Goal: Transaction & Acquisition: Purchase product/service

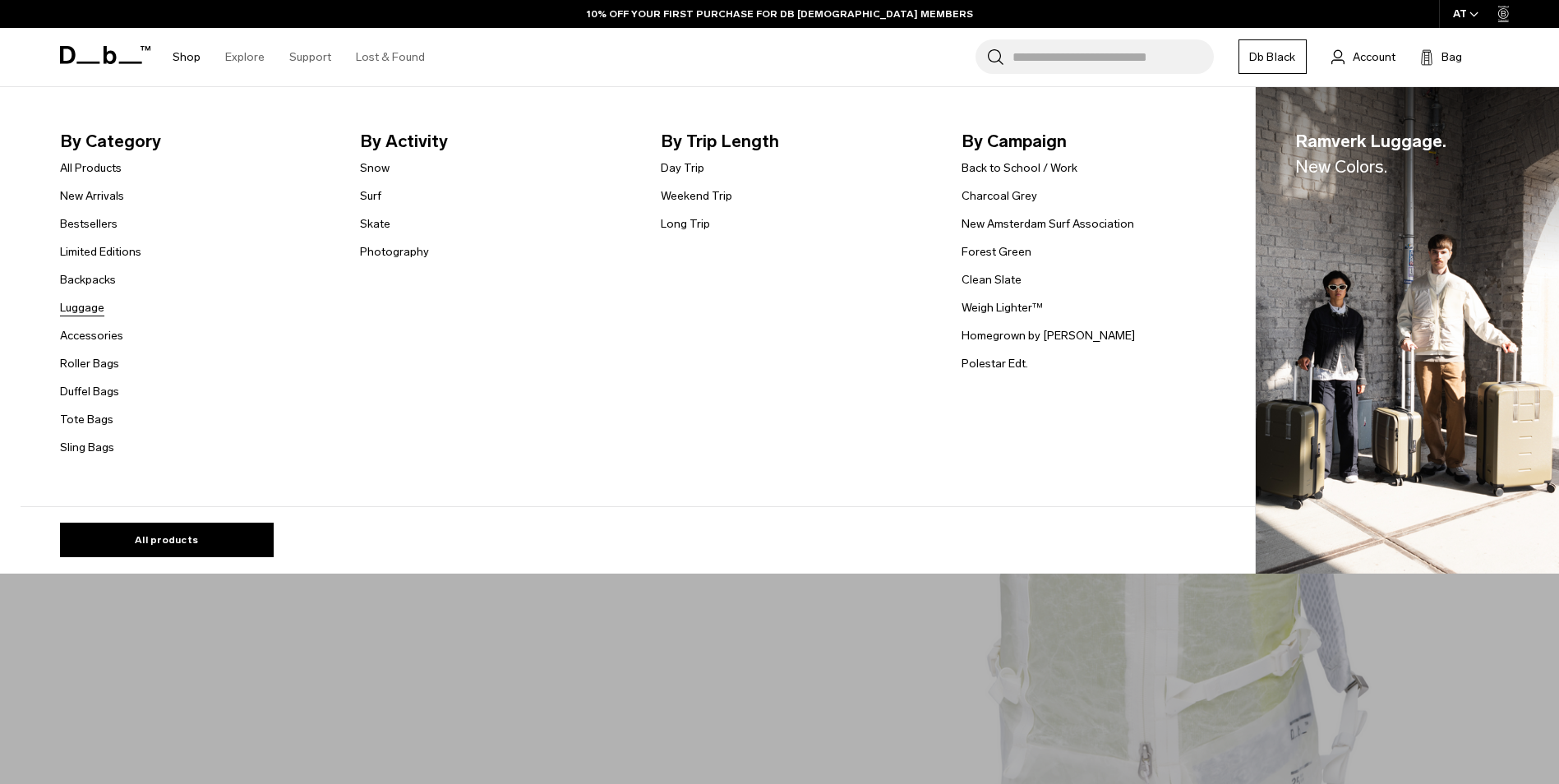
click at [84, 305] on link "Luggage" at bounding box center [82, 308] width 44 height 17
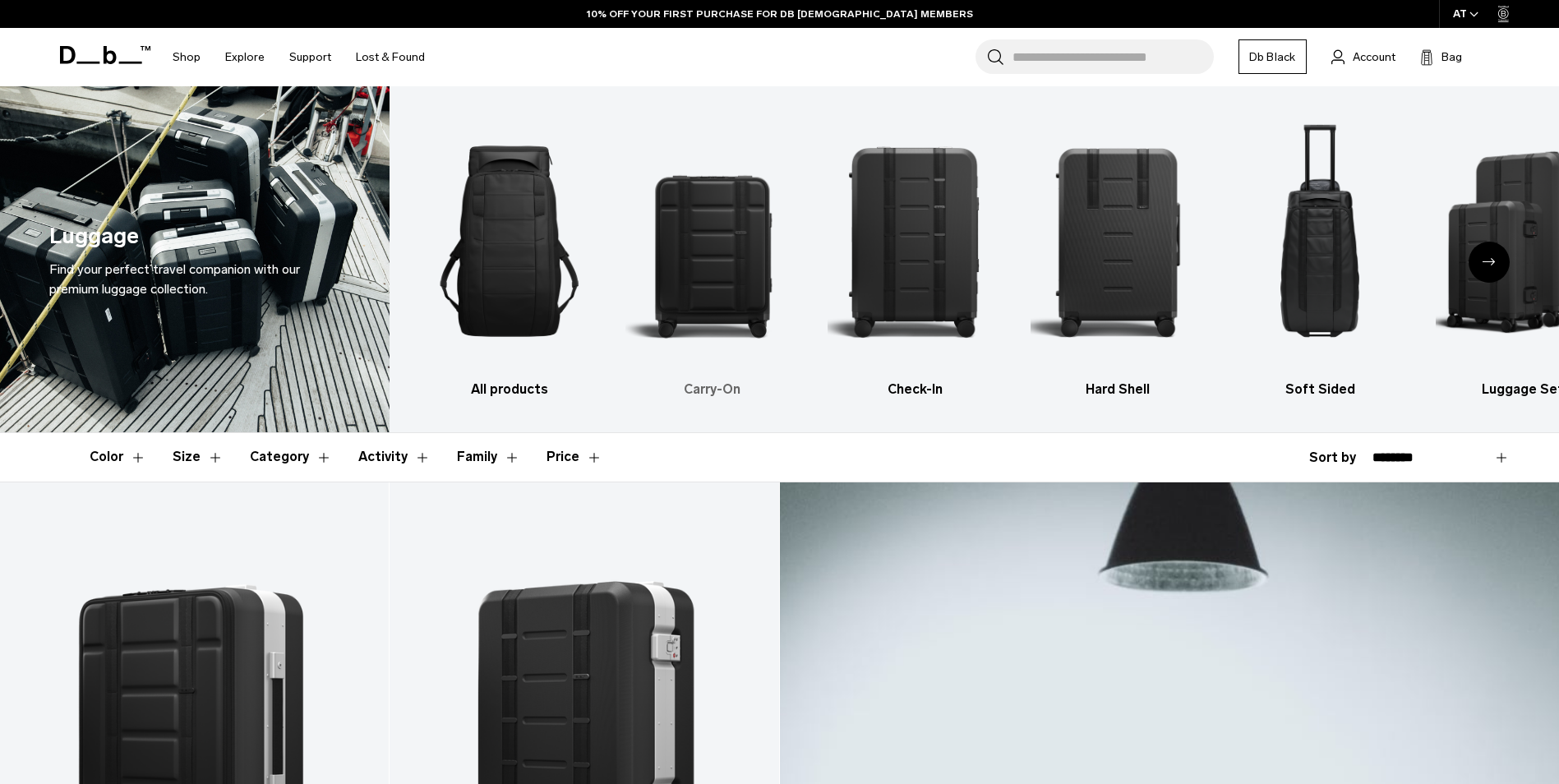
click at [729, 264] on img "2 / 6" at bounding box center [713, 240] width 174 height 260
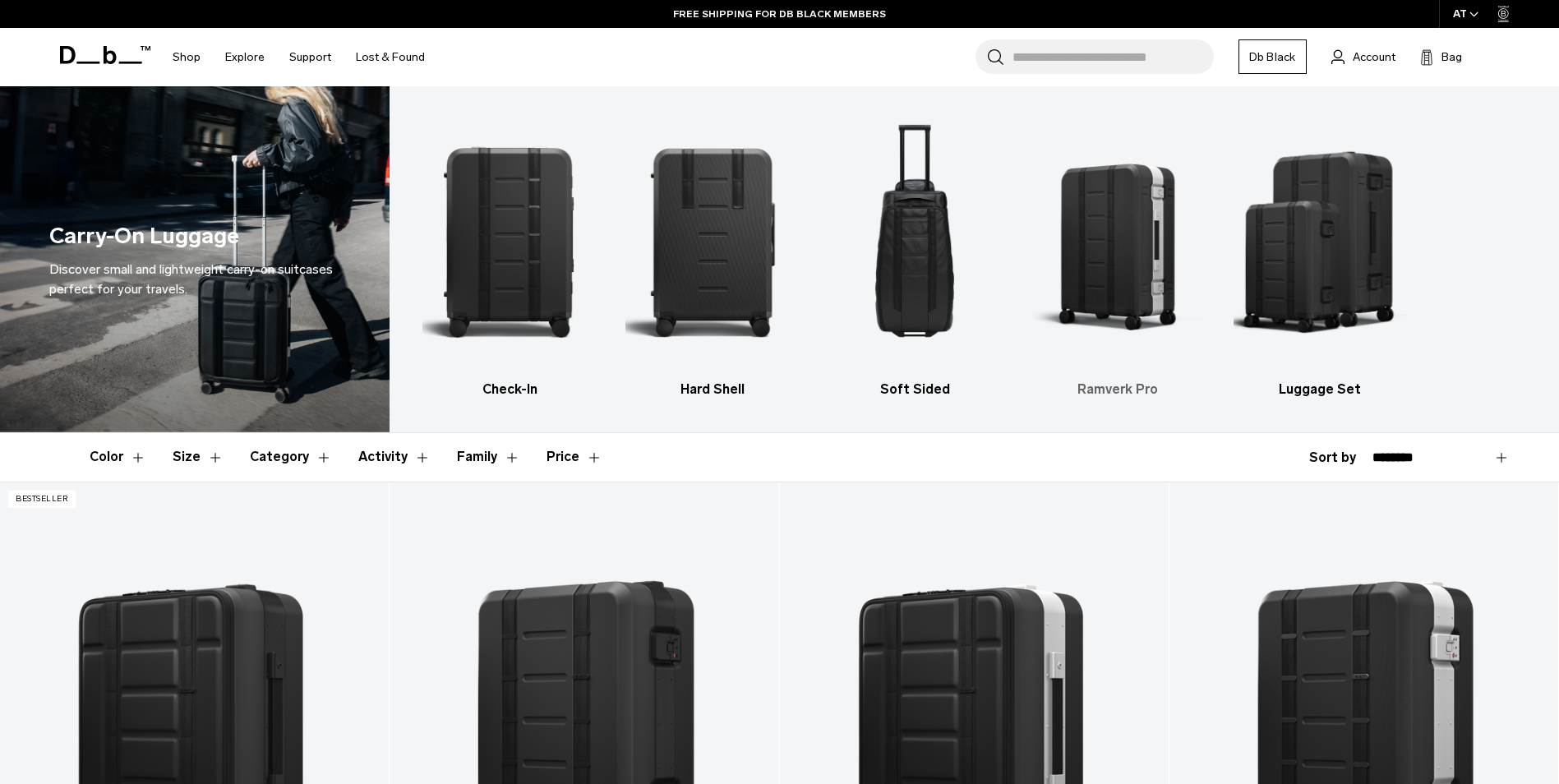
click at [1145, 251] on img "4 / 5" at bounding box center [1118, 240] width 174 height 260
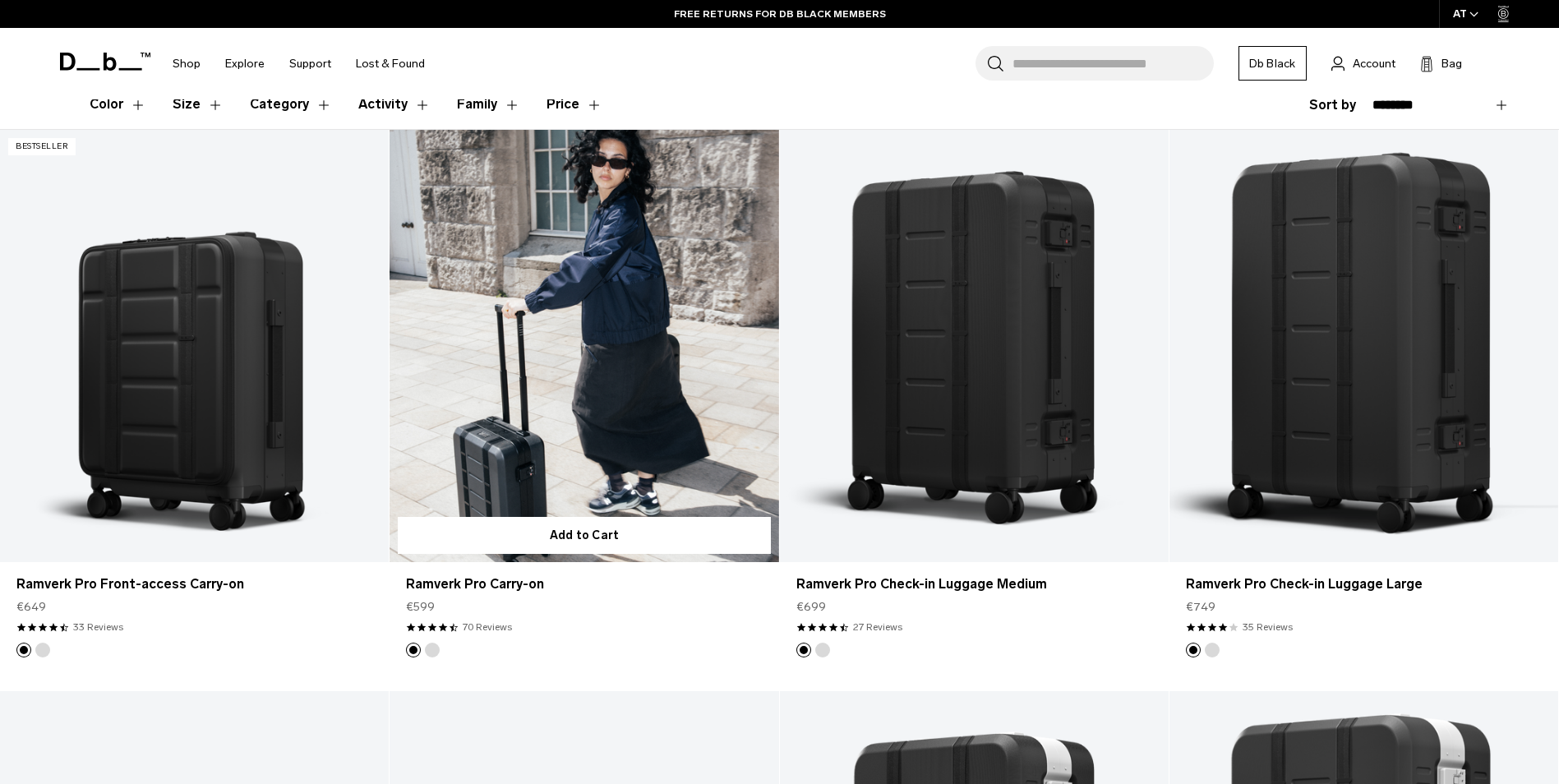
scroll to position [328, 0]
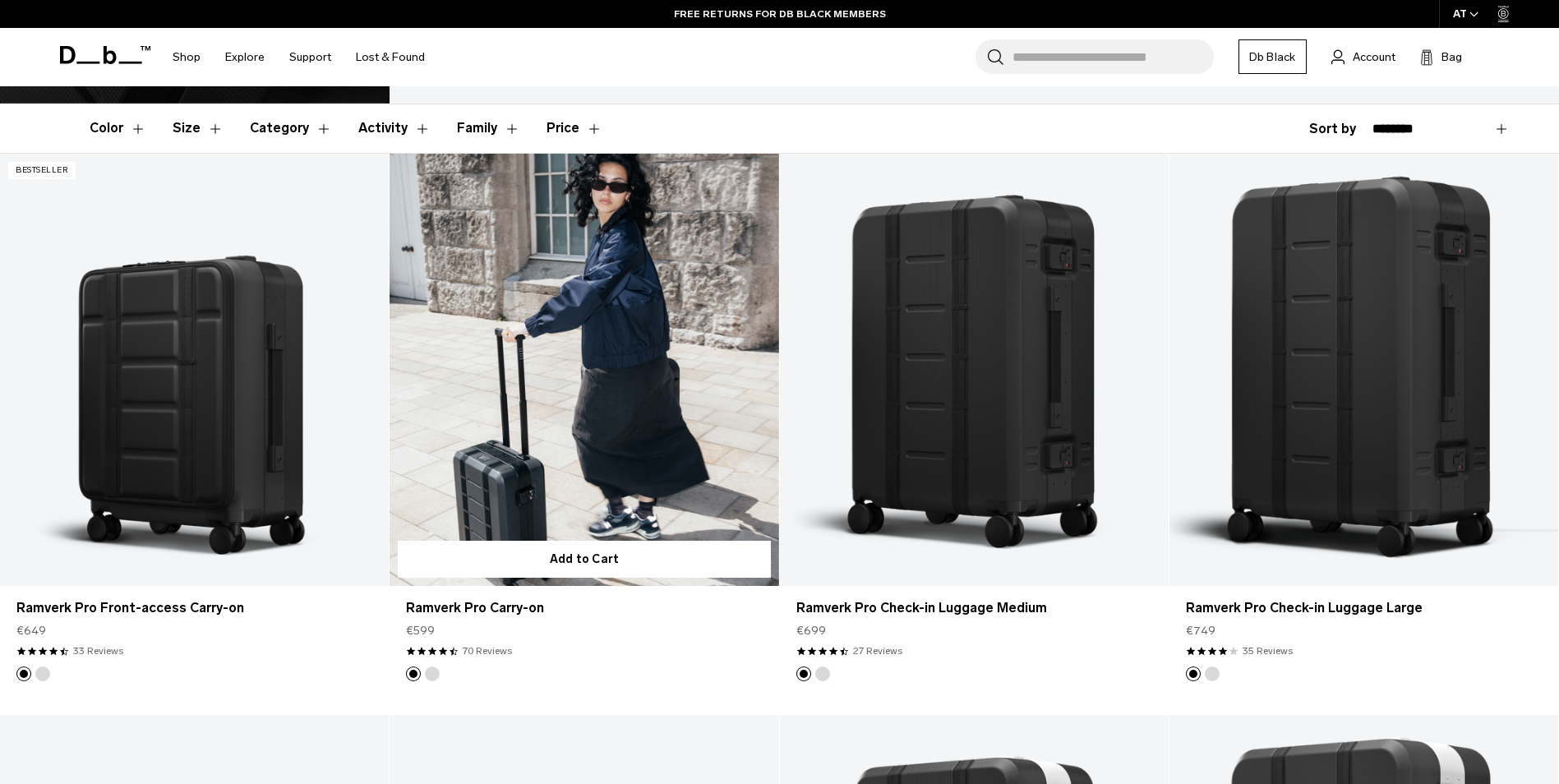
click at [599, 448] on link "Ramverk Pro Carry-on" at bounding box center [584, 369] width 389 height 432
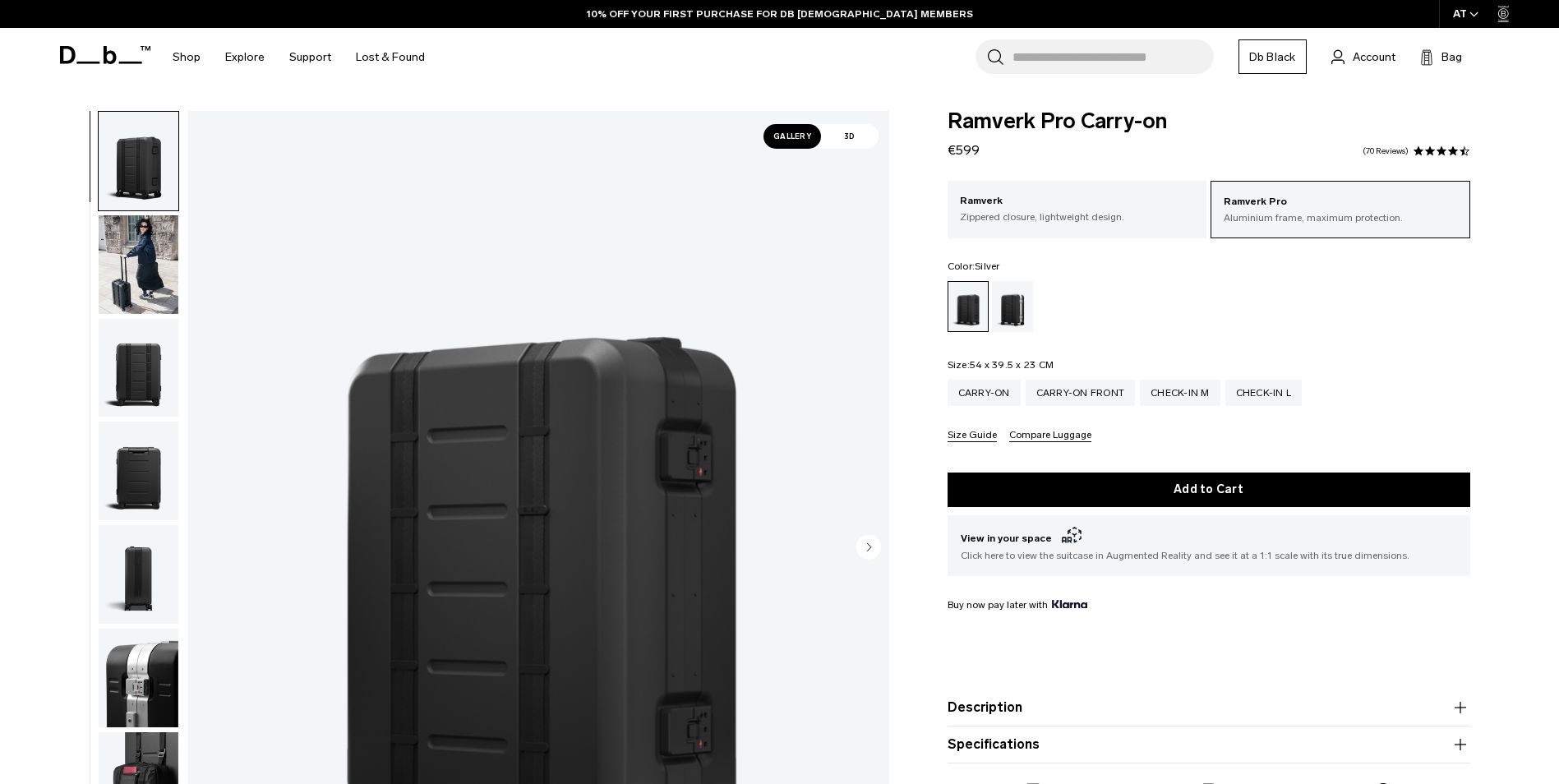
click at [1015, 303] on div "Silver" at bounding box center [1013, 307] width 42 height 51
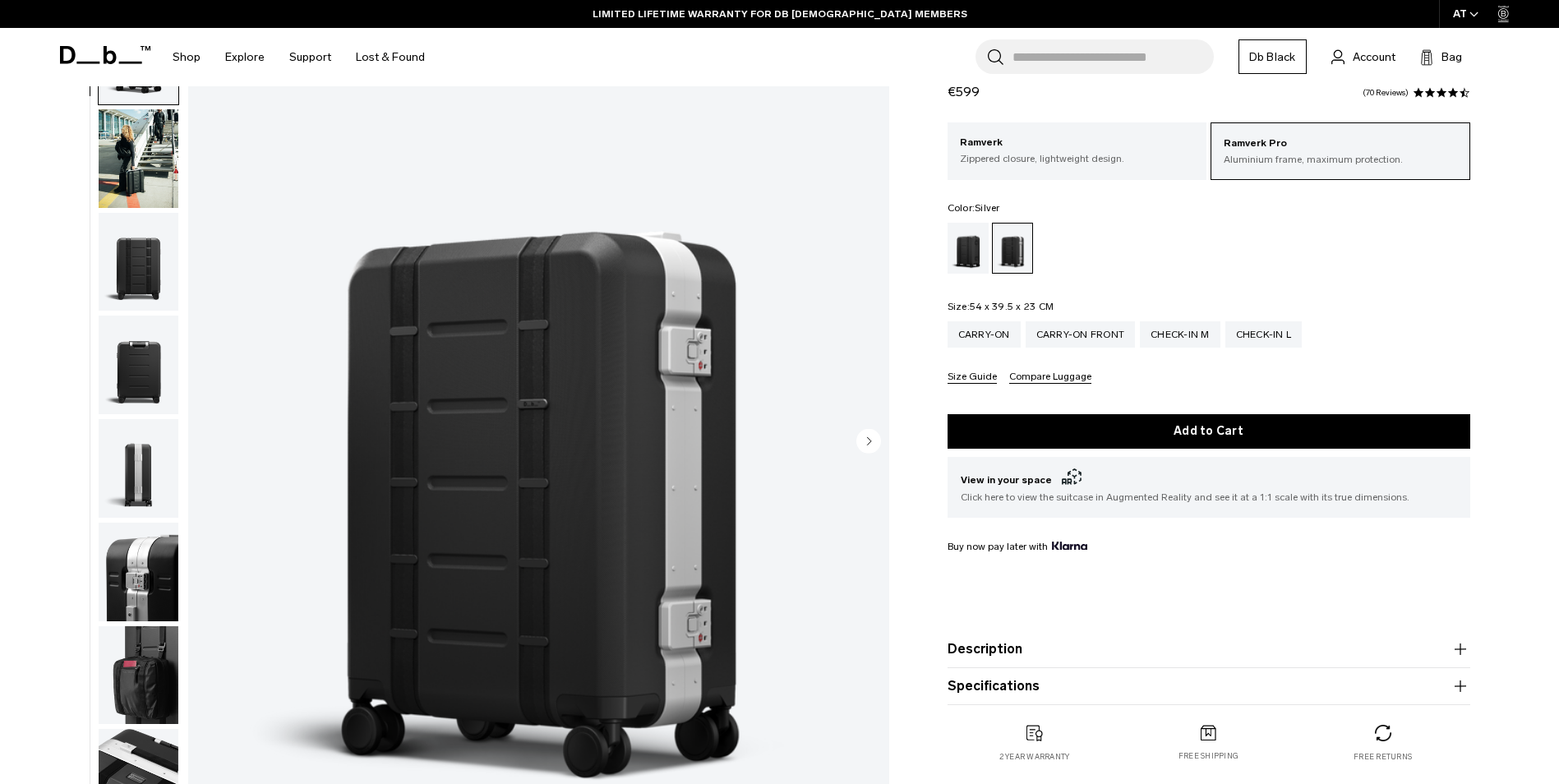
scroll to position [83, 0]
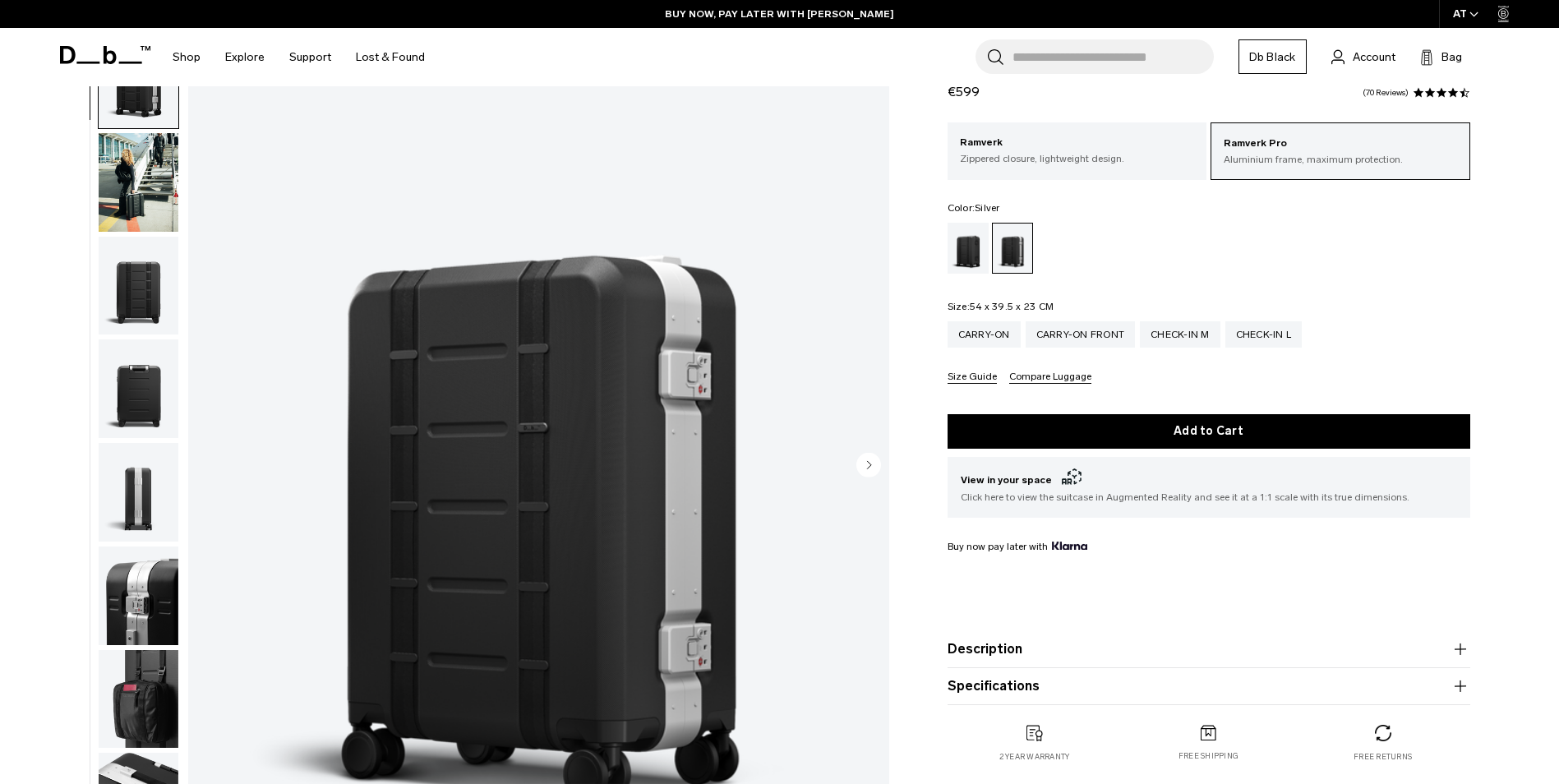
click at [861, 464] on circle "Next slide" at bounding box center [868, 464] width 25 height 24
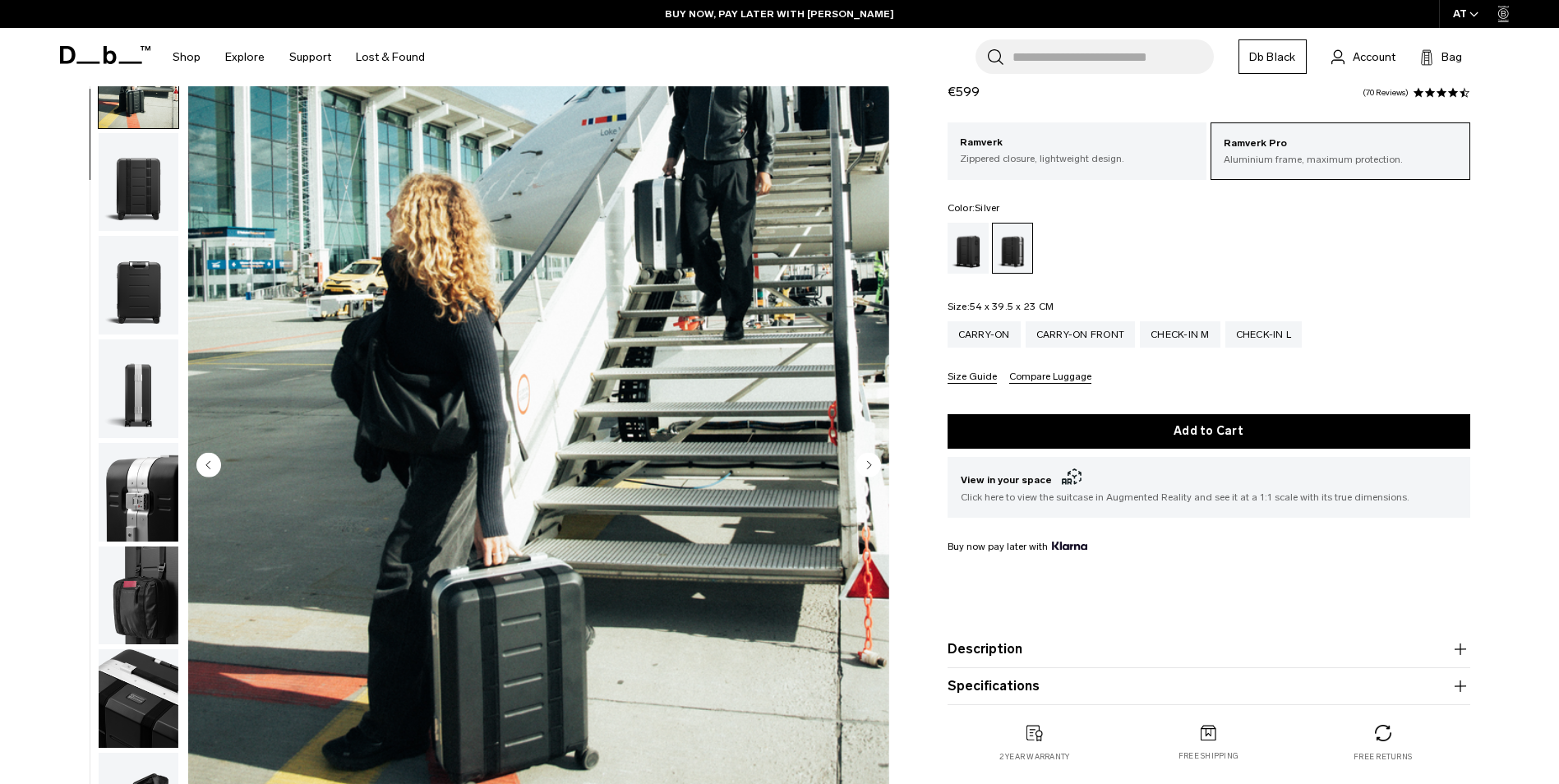
click at [861, 464] on circle "Next slide" at bounding box center [868, 464] width 25 height 24
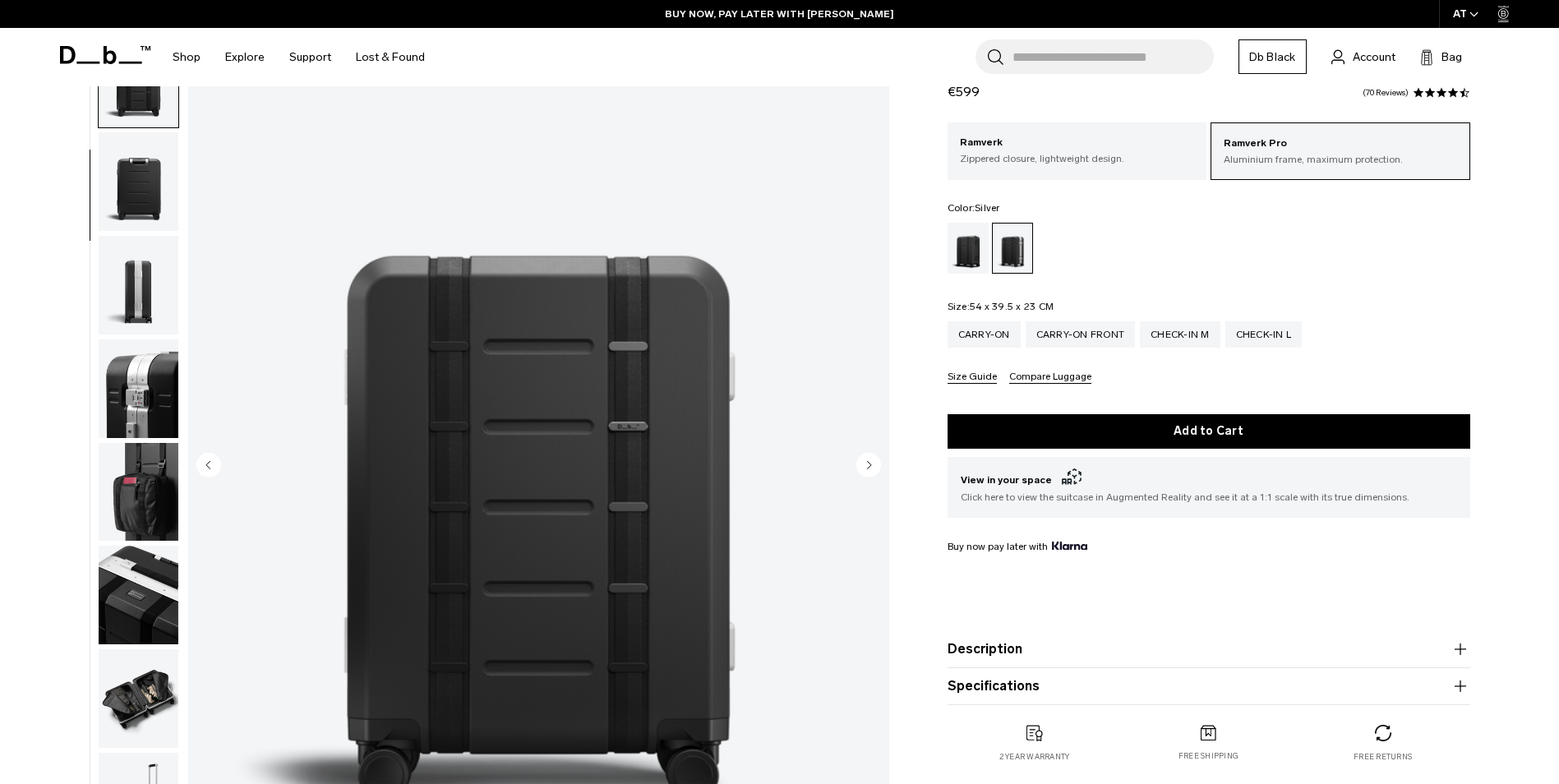
click at [861, 464] on circle "Next slide" at bounding box center [868, 464] width 25 height 24
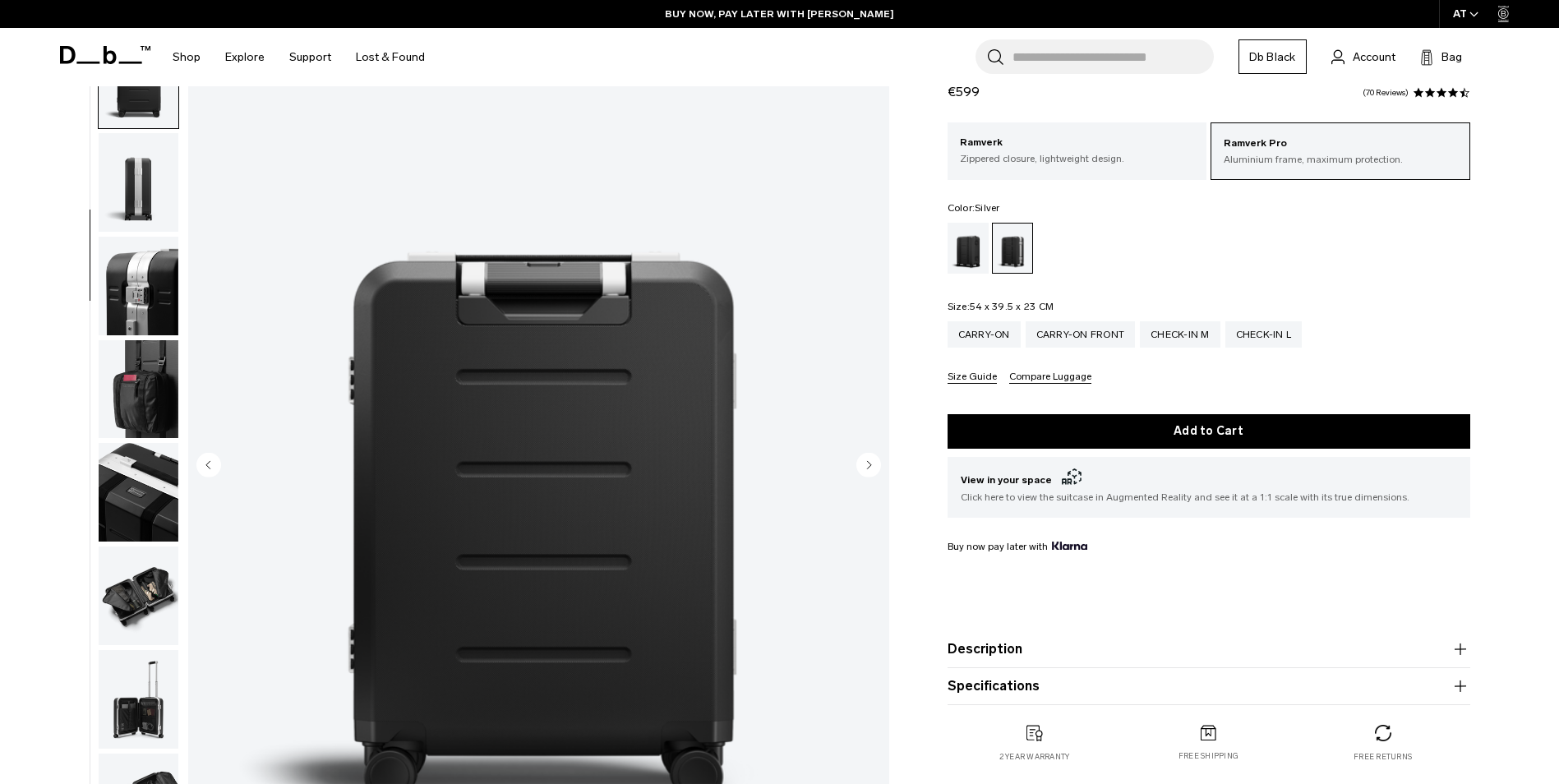
click at [861, 464] on circle "Next slide" at bounding box center [868, 464] width 25 height 24
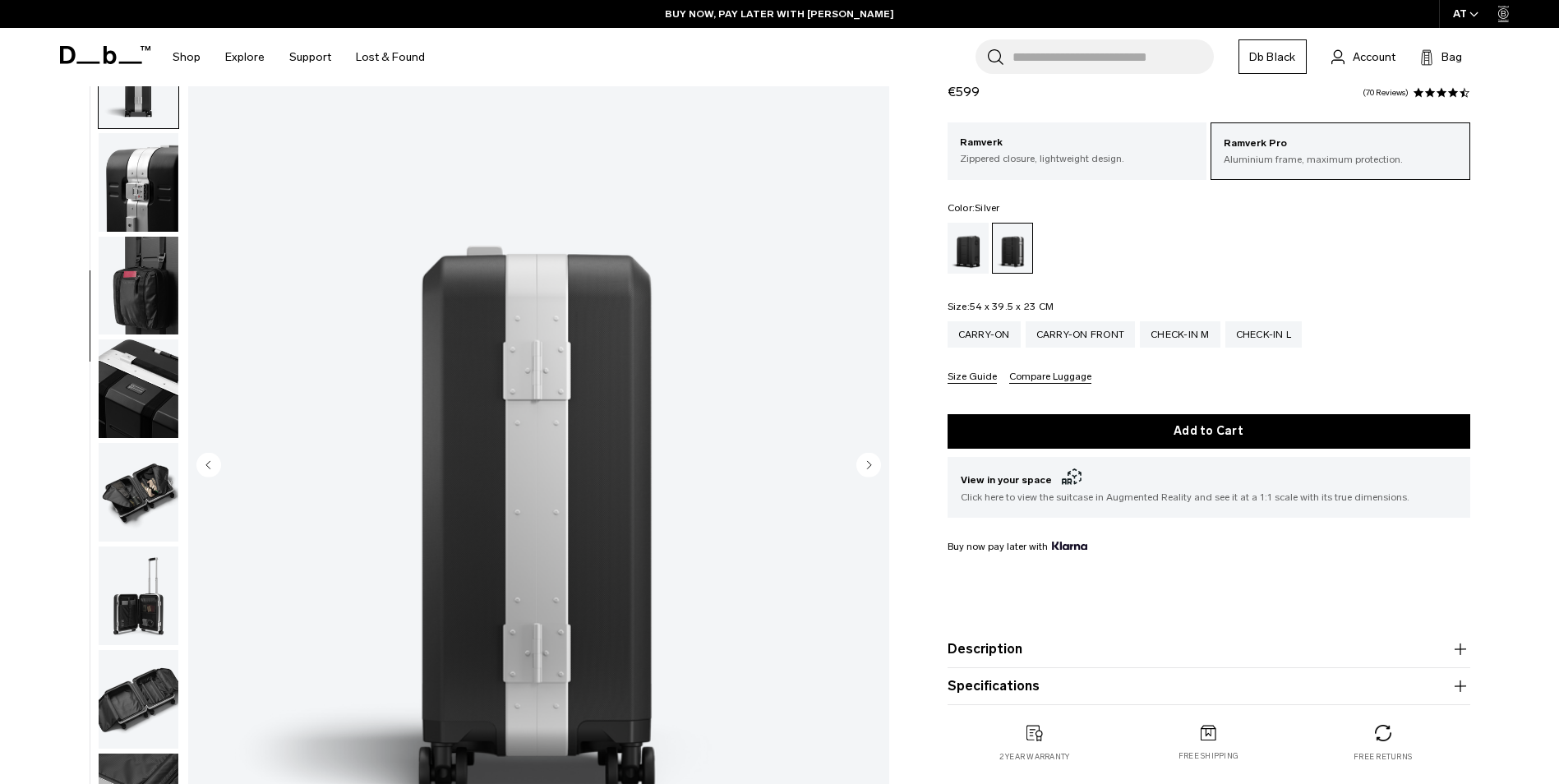
click at [861, 464] on circle "Next slide" at bounding box center [868, 464] width 25 height 24
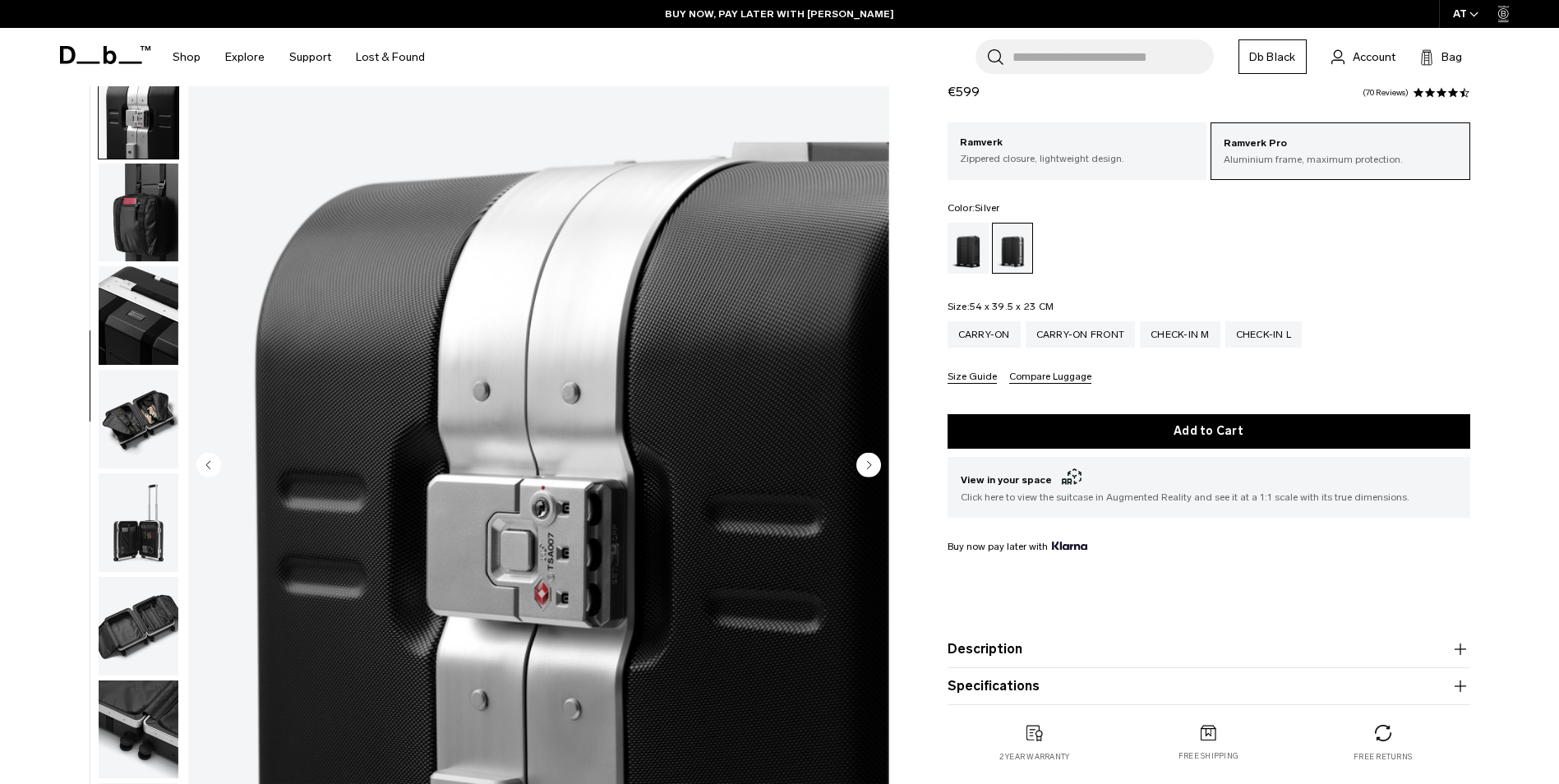
scroll to position [516, 0]
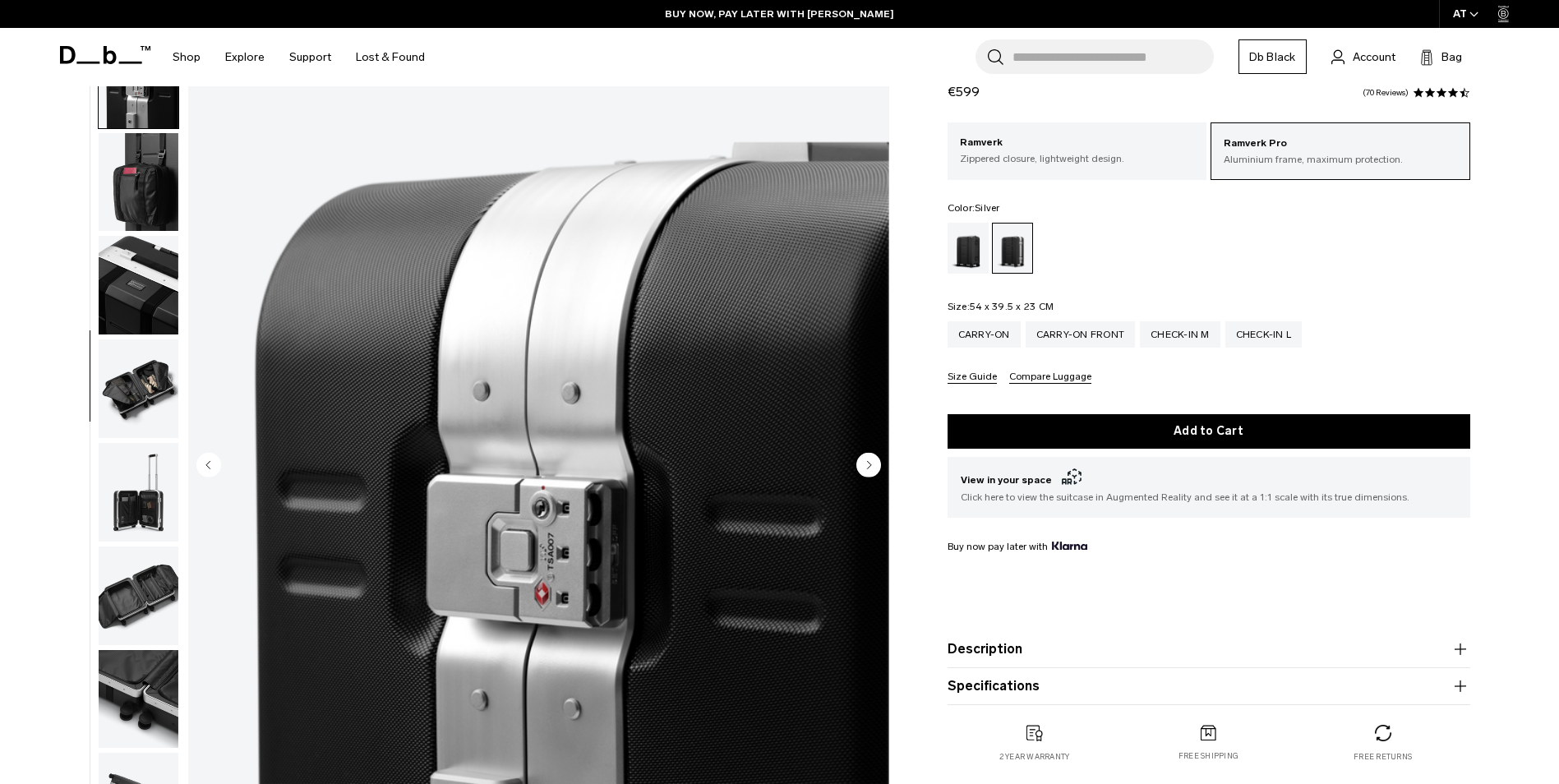
click at [861, 464] on circle "Next slide" at bounding box center [868, 464] width 25 height 24
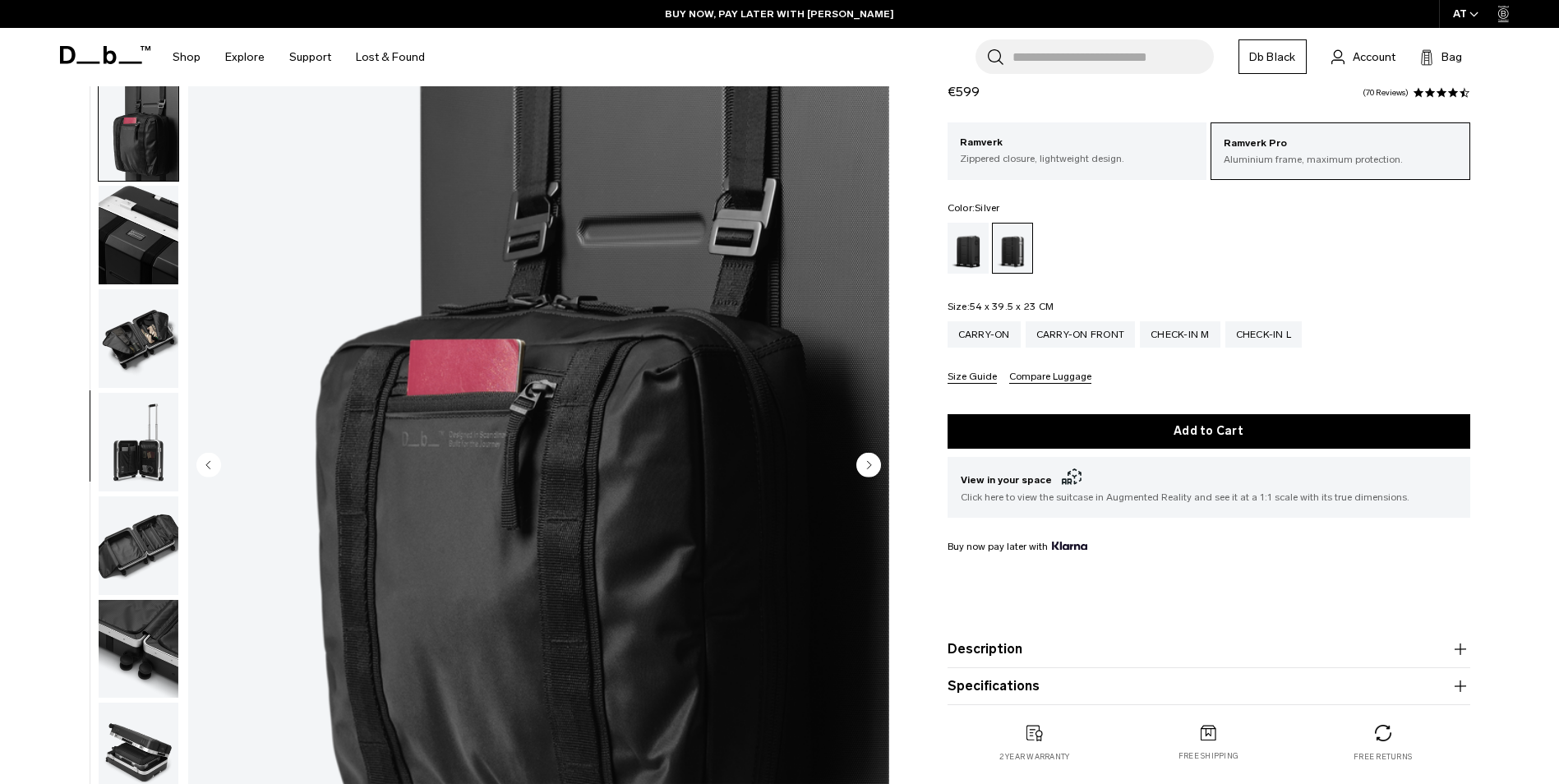
scroll to position [568, 0]
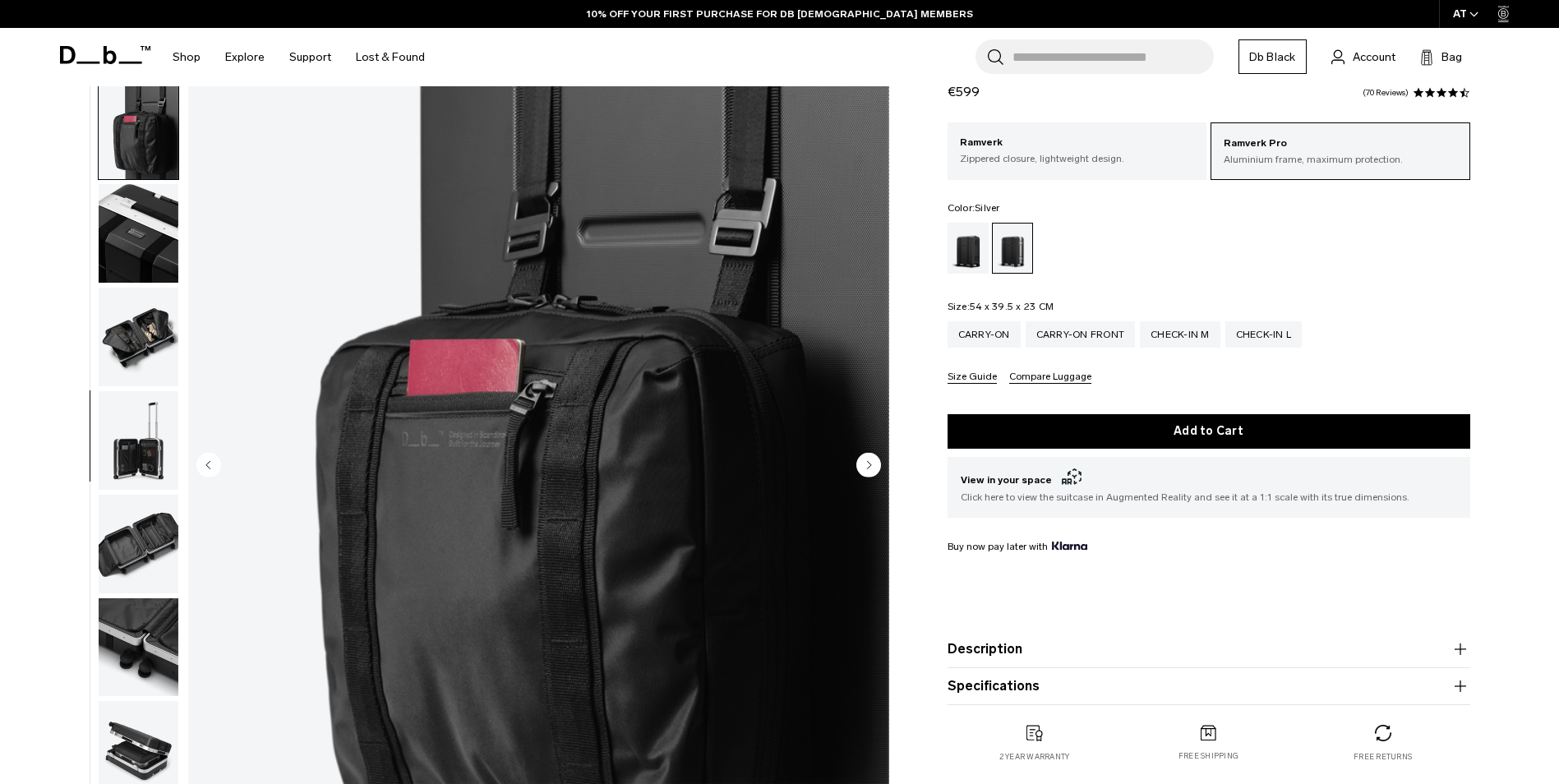
click at [861, 464] on circle "Next slide" at bounding box center [868, 464] width 25 height 24
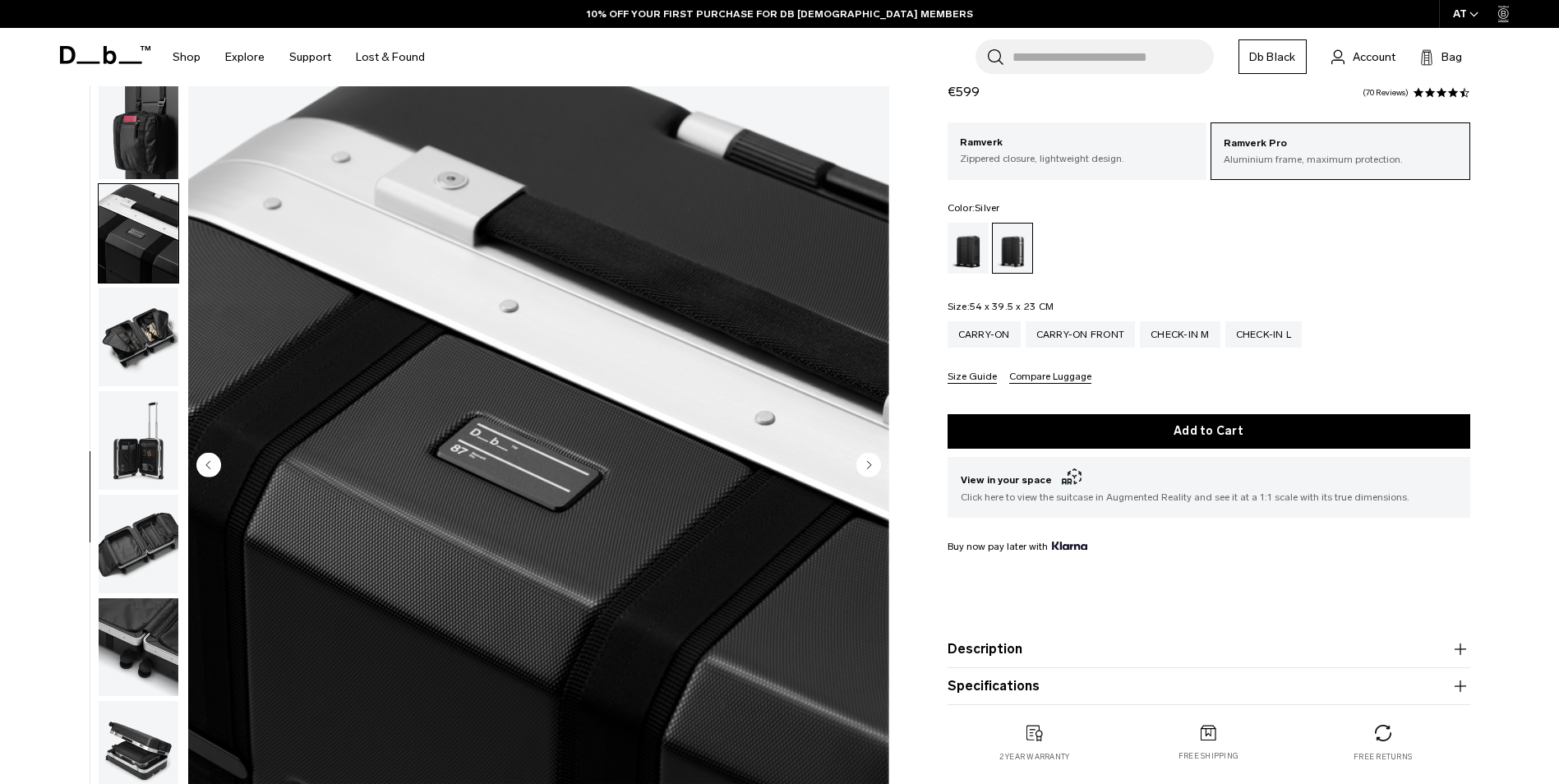
click at [861, 464] on circle "Next slide" at bounding box center [868, 464] width 25 height 24
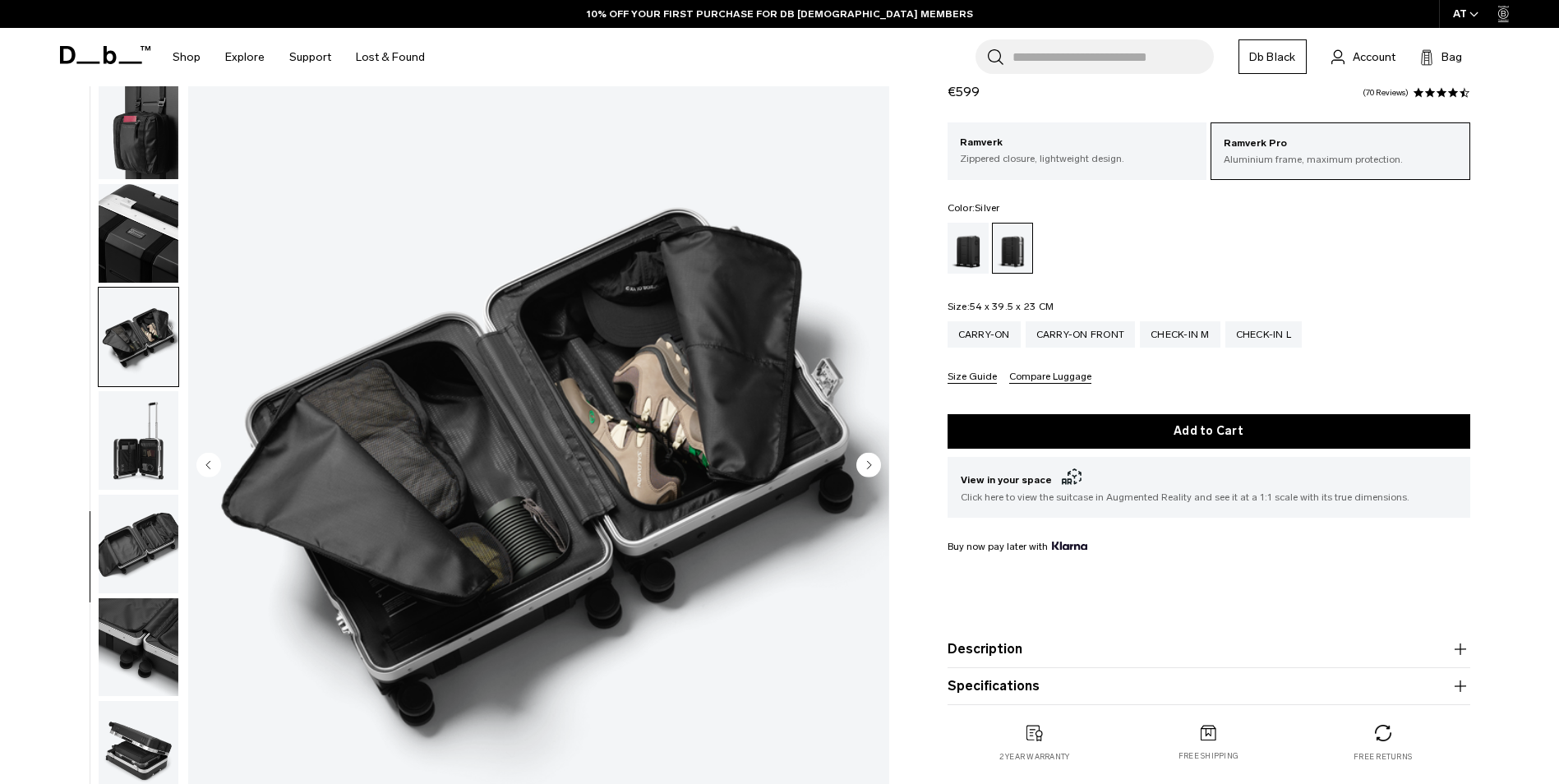
click at [861, 464] on circle "Next slide" at bounding box center [868, 464] width 25 height 24
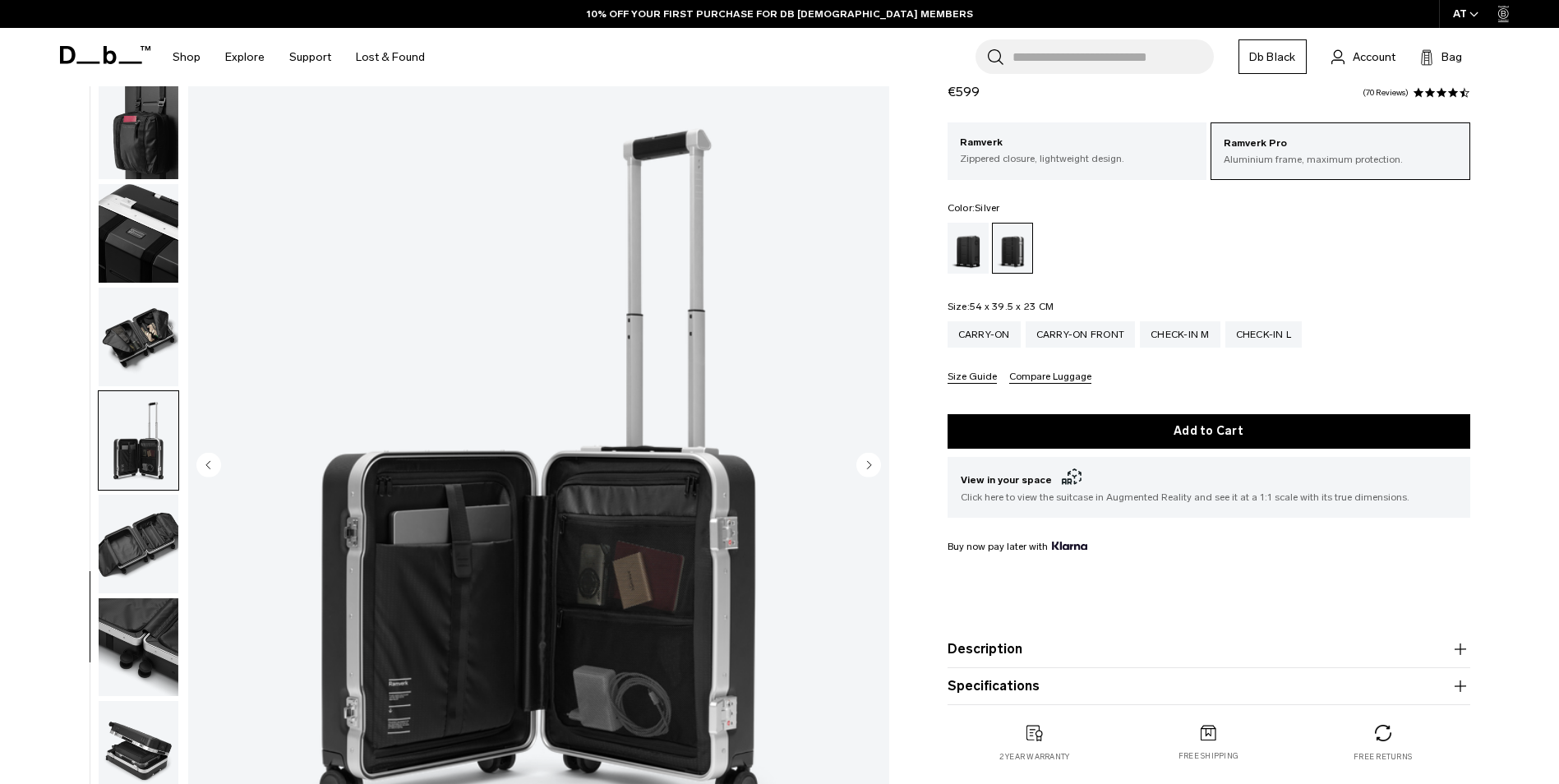
click at [861, 464] on circle "Next slide" at bounding box center [868, 464] width 25 height 24
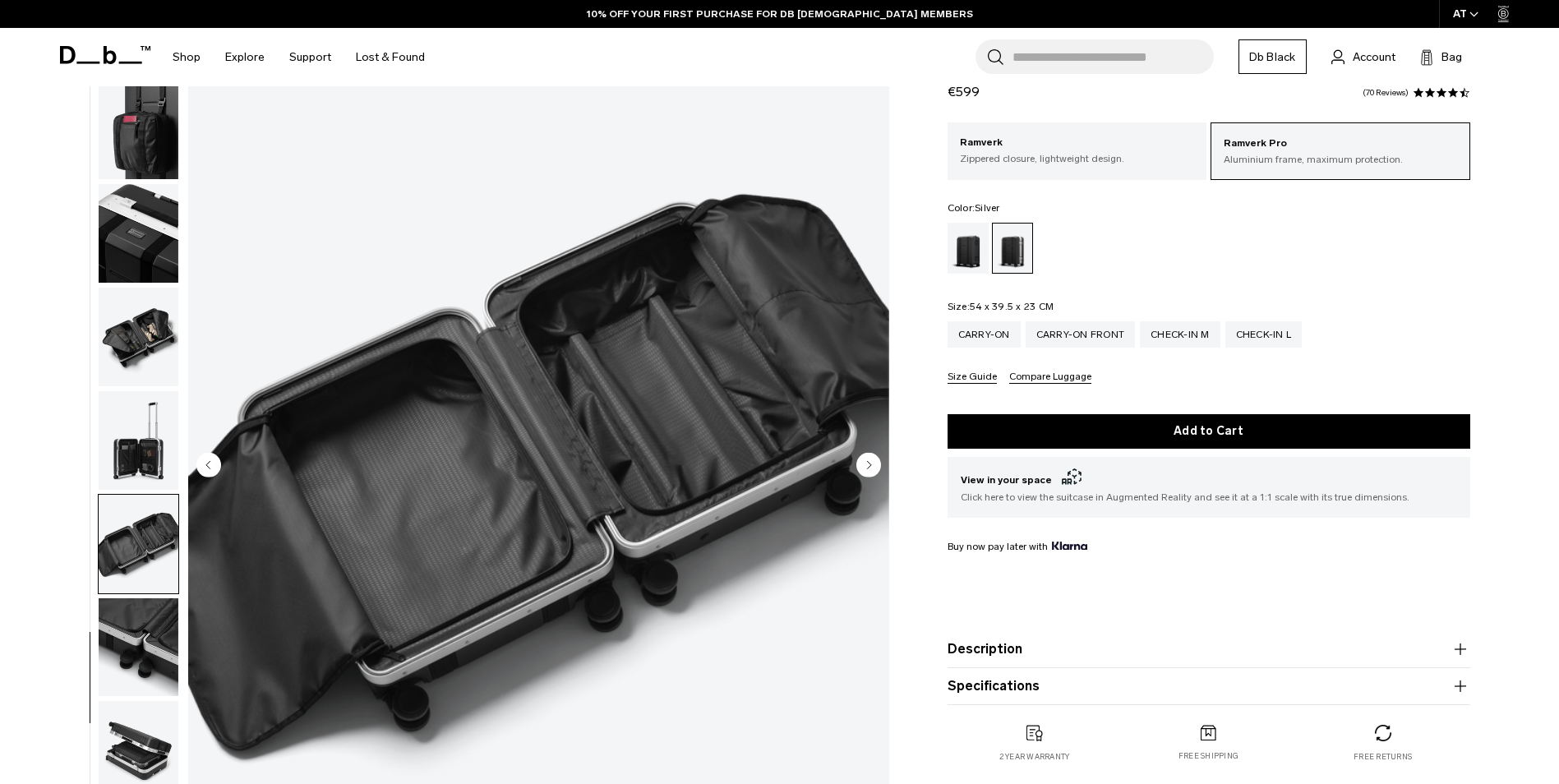
click at [861, 464] on circle "Next slide" at bounding box center [868, 464] width 25 height 24
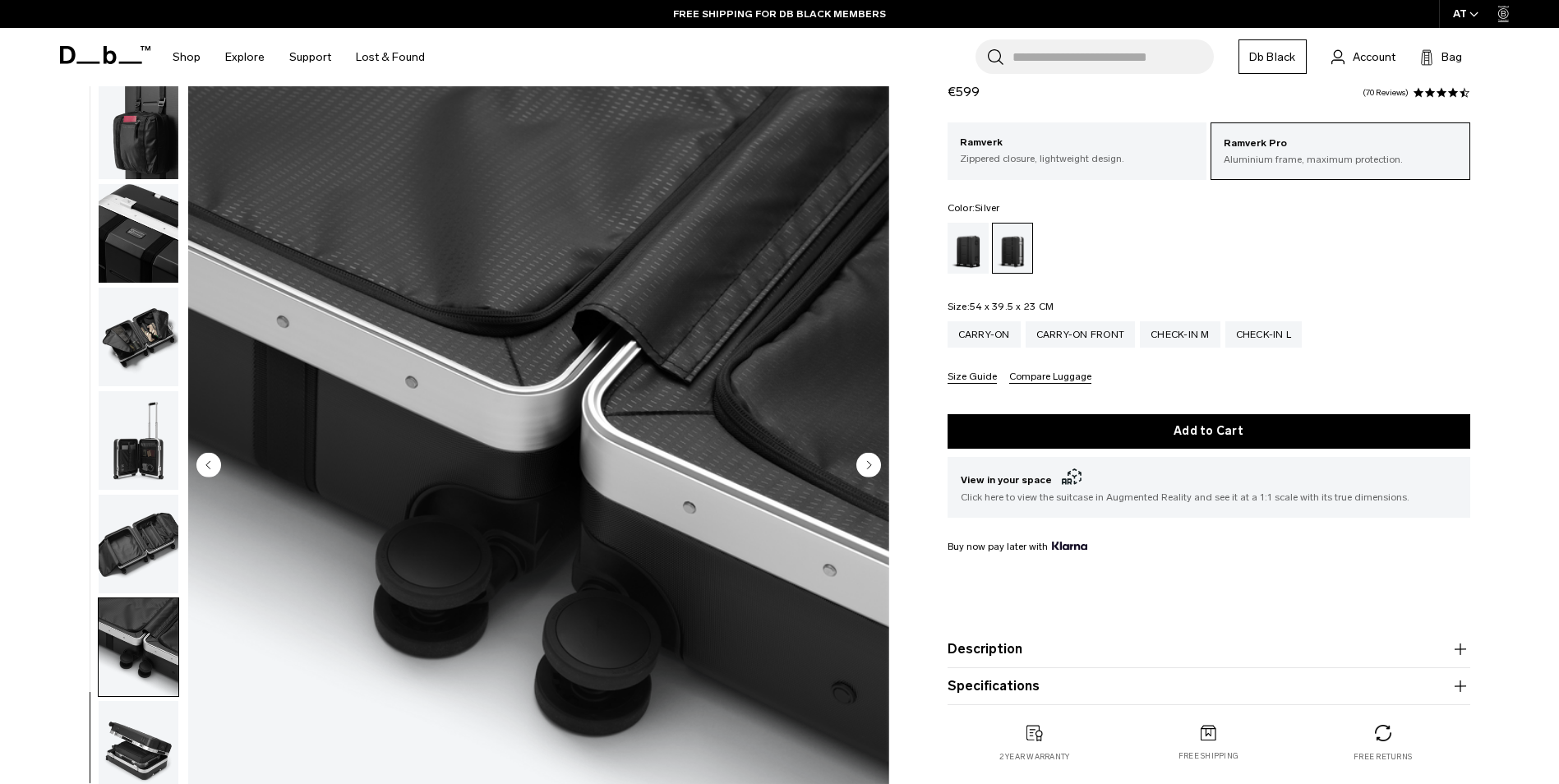
click at [861, 464] on circle "Next slide" at bounding box center [868, 464] width 25 height 24
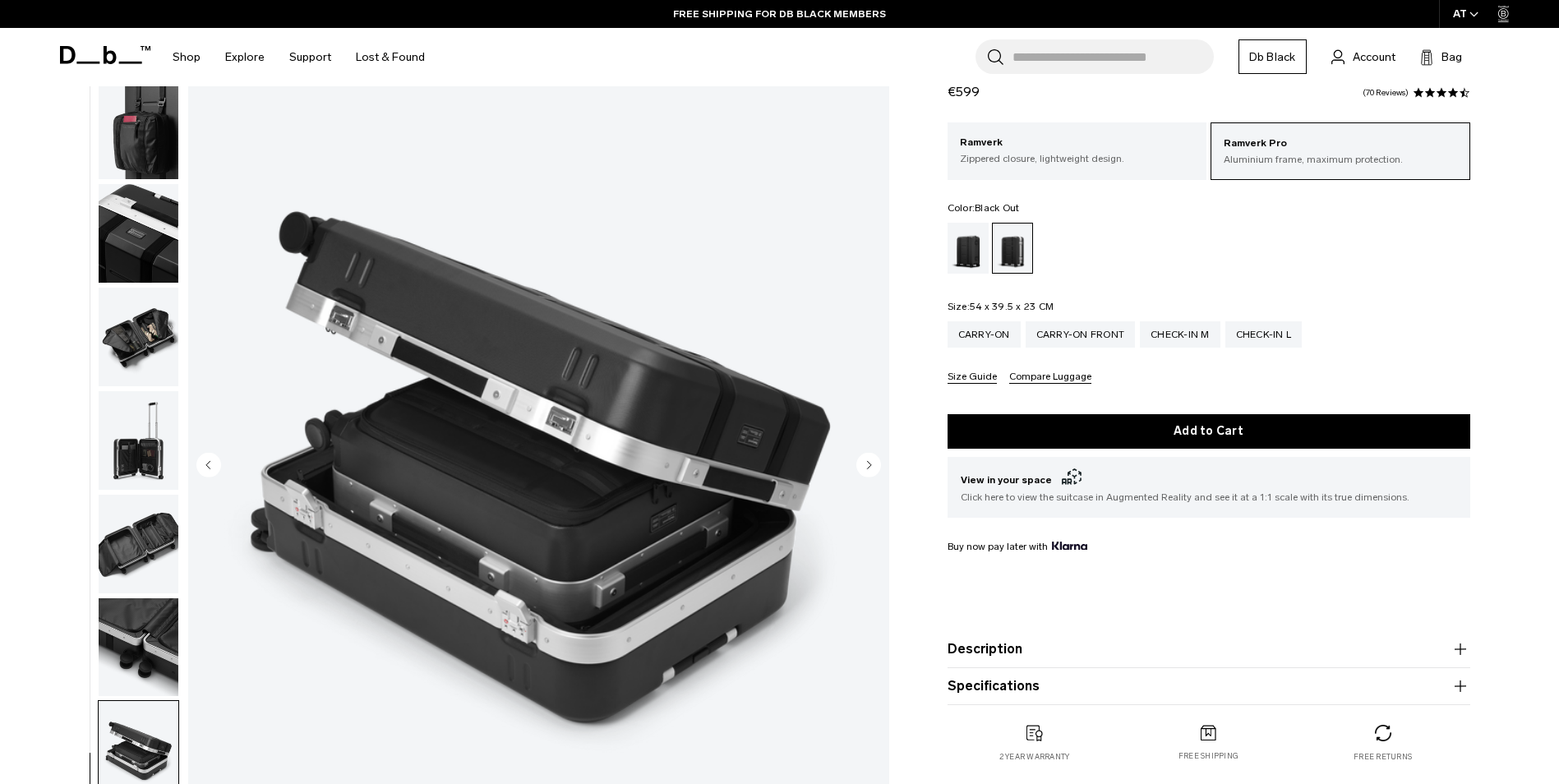
click at [959, 260] on div "Black Out" at bounding box center [969, 248] width 42 height 51
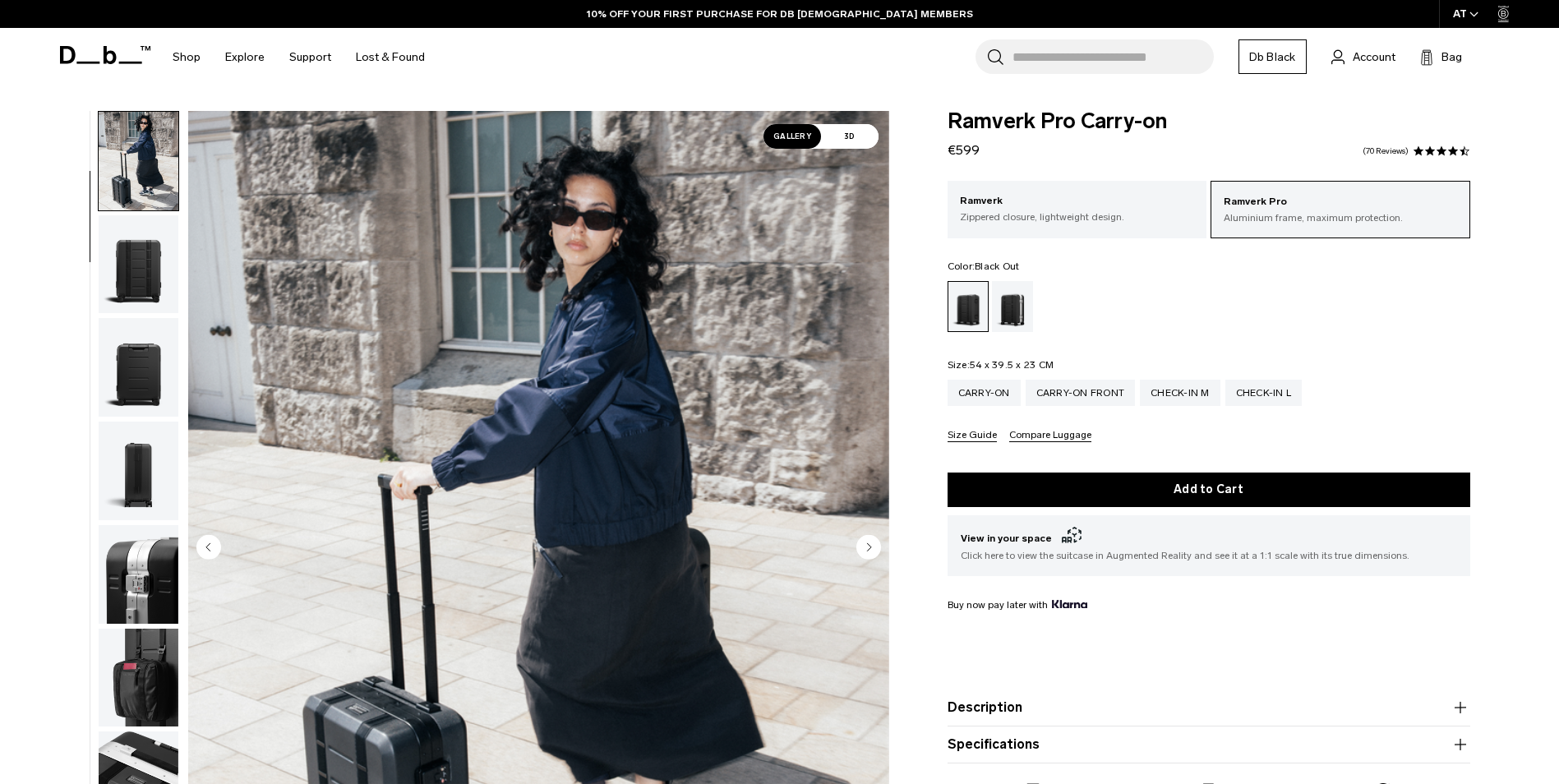
click at [873, 551] on circle "Next slide" at bounding box center [868, 545] width 25 height 24
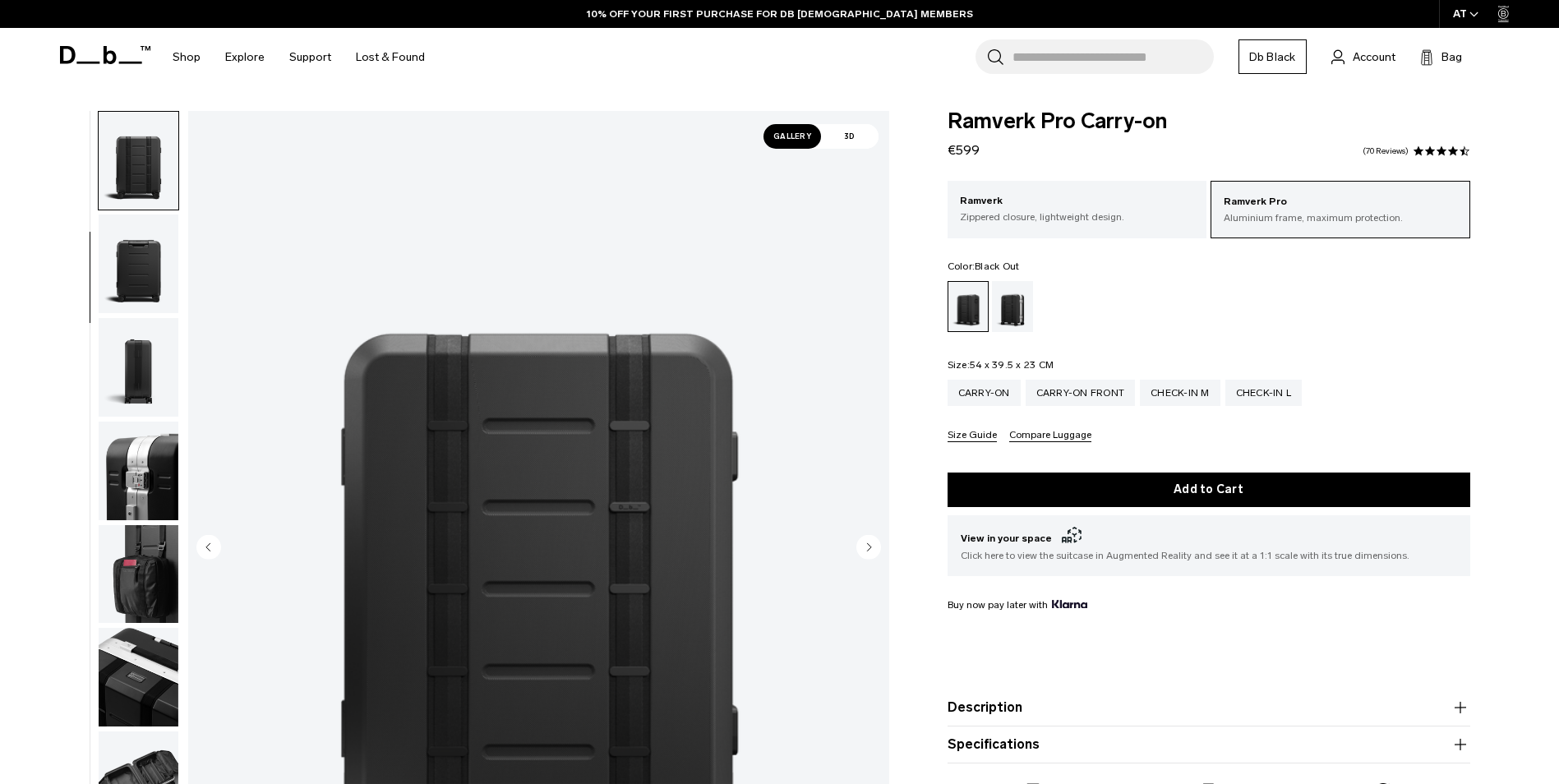
click at [873, 551] on circle "Next slide" at bounding box center [868, 545] width 25 height 24
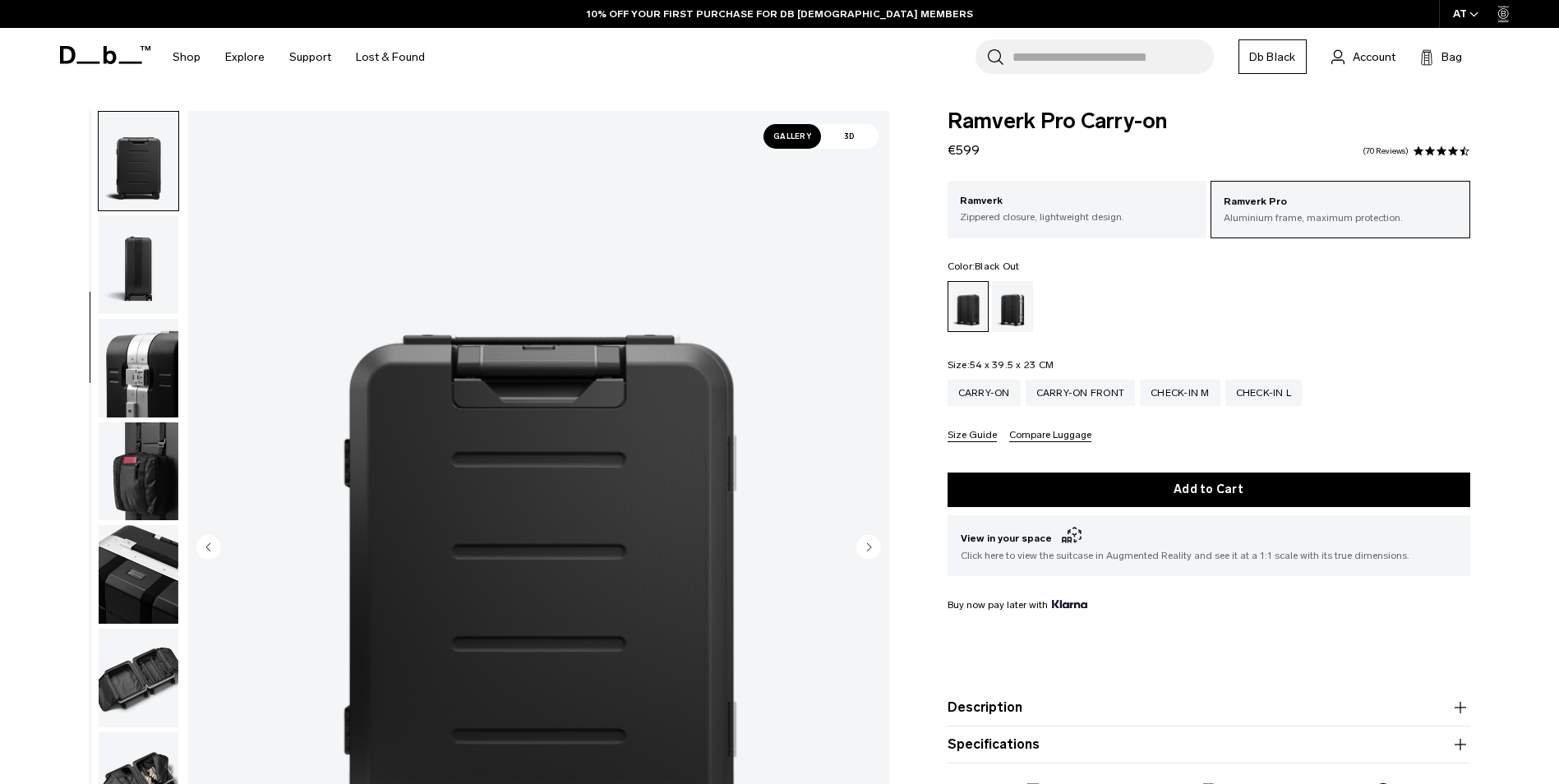
click at [873, 551] on circle "Next slide" at bounding box center [868, 545] width 25 height 24
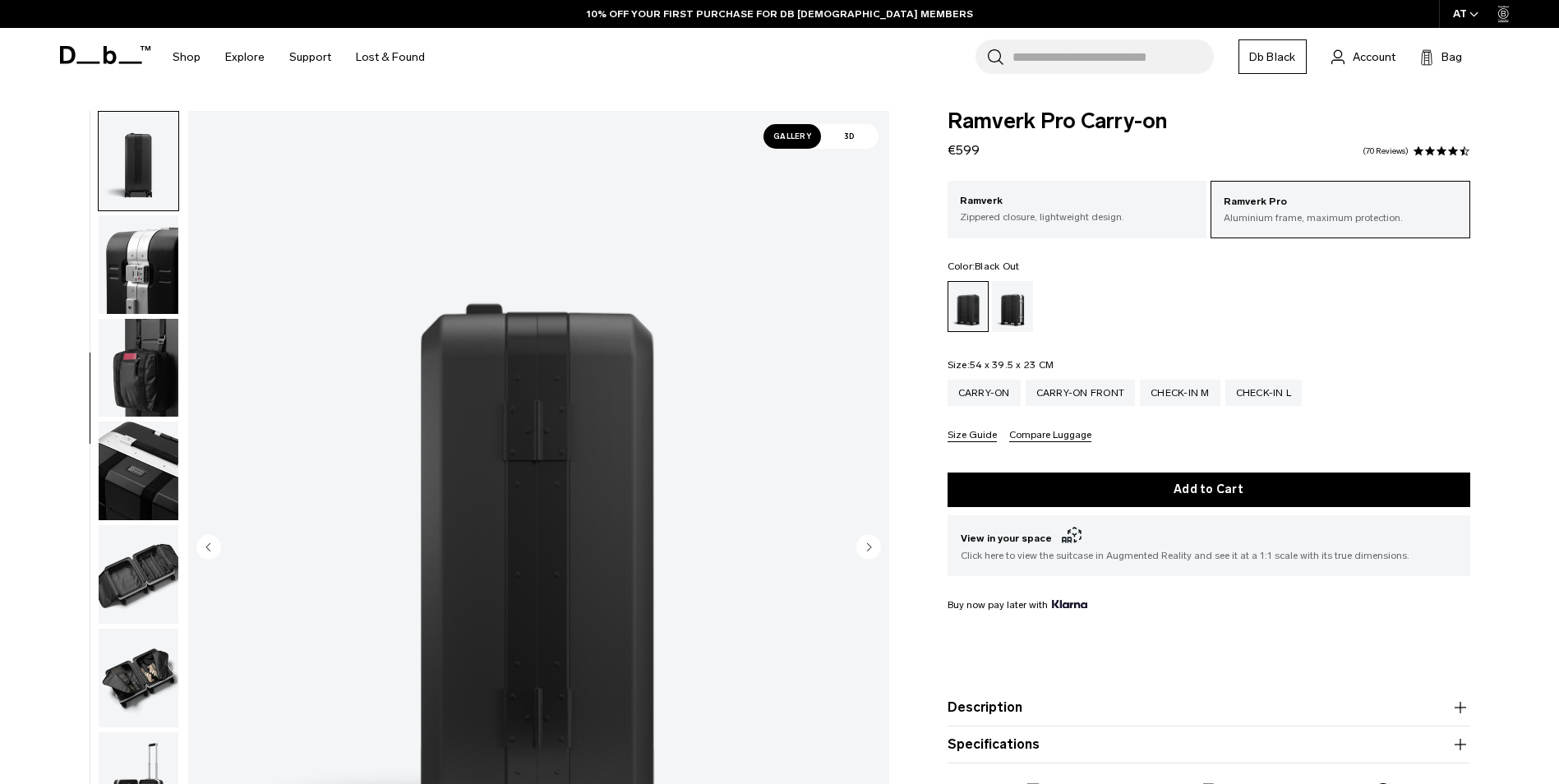
click at [873, 551] on circle "Next slide" at bounding box center [868, 545] width 25 height 24
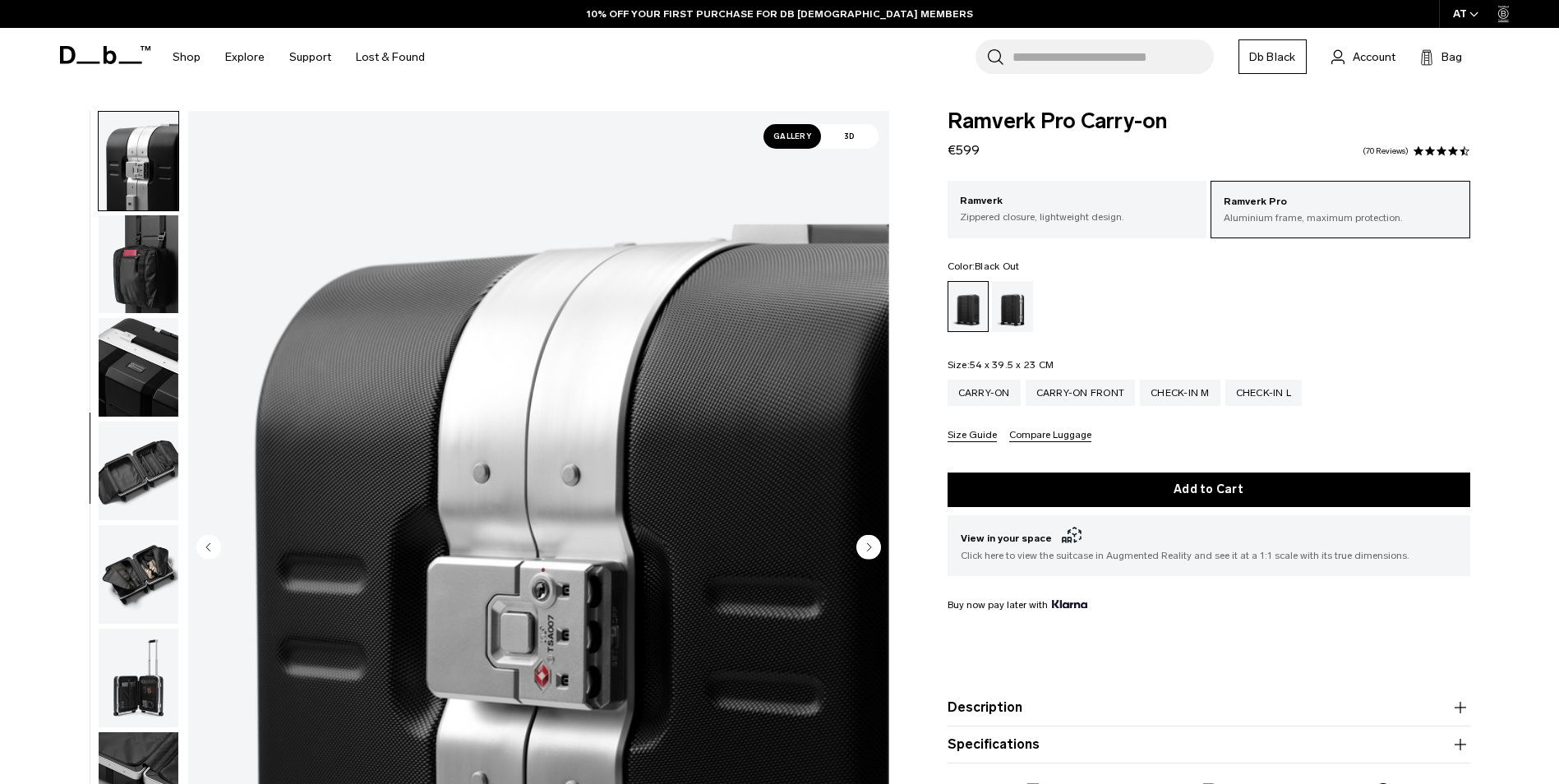
click at [873, 551] on circle "Next slide" at bounding box center [868, 545] width 25 height 24
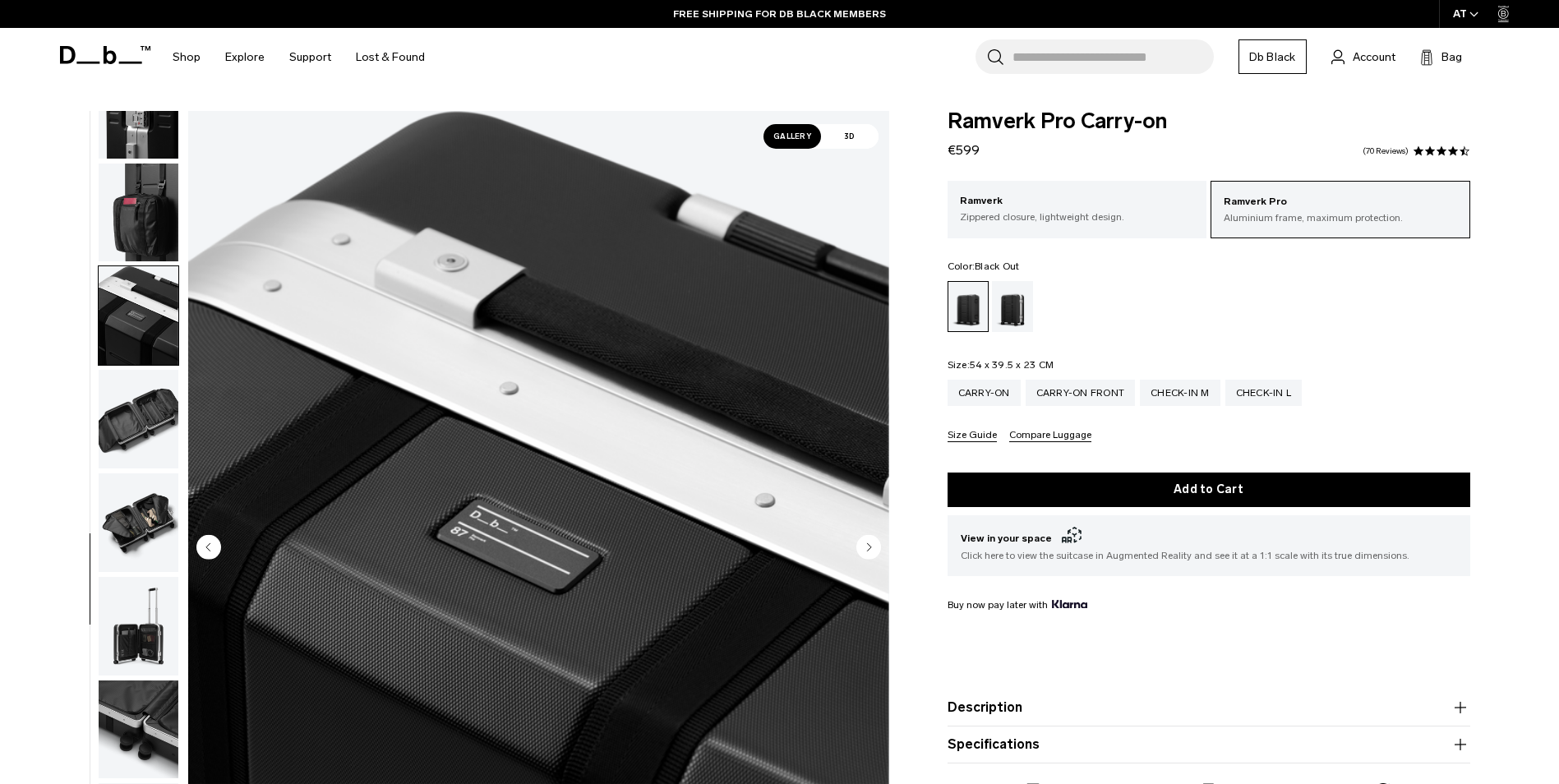
click at [873, 551] on circle "Next slide" at bounding box center [868, 545] width 25 height 24
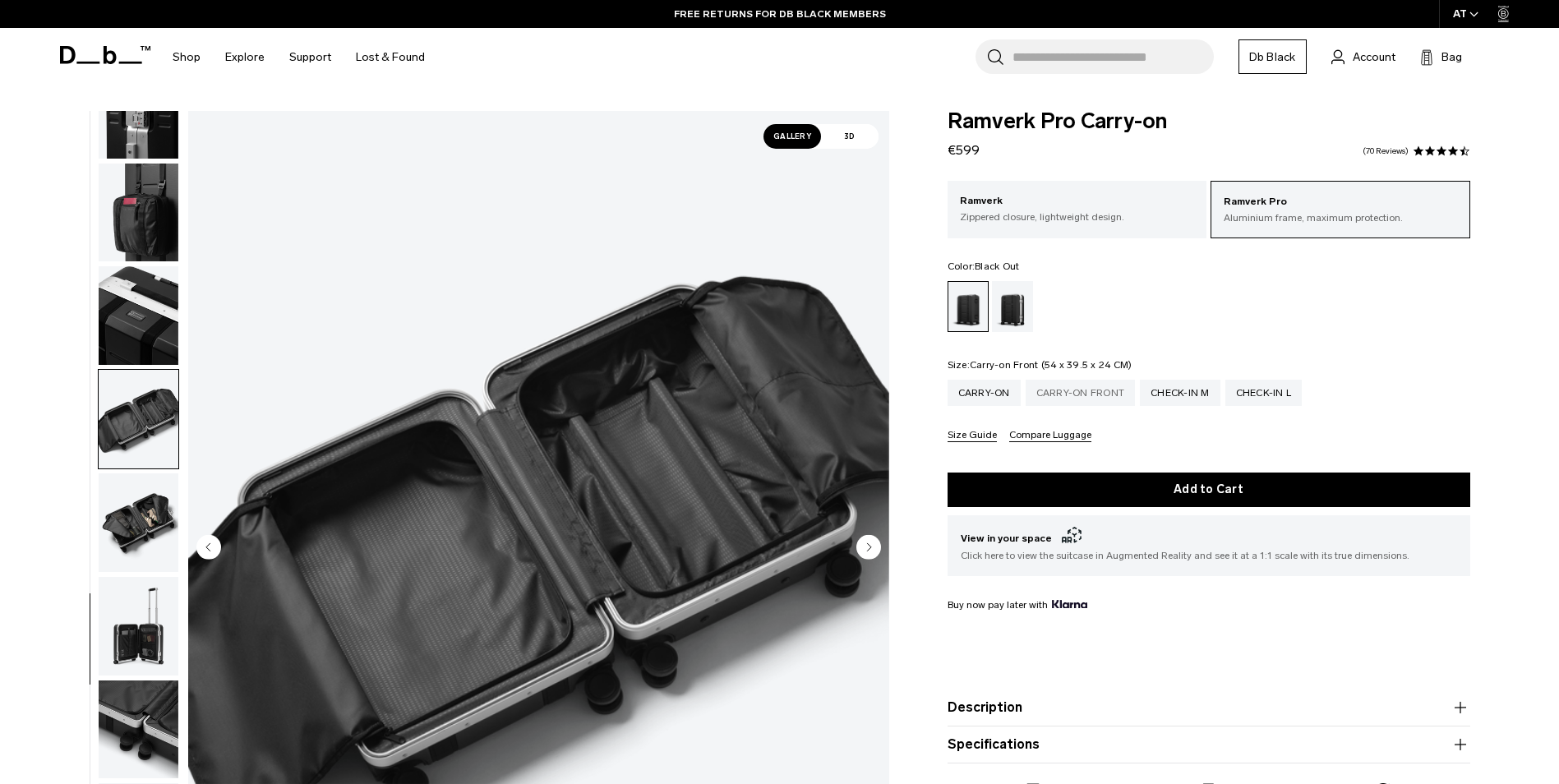
click at [1100, 399] on div "Carry-on Front" at bounding box center [1080, 392] width 110 height 26
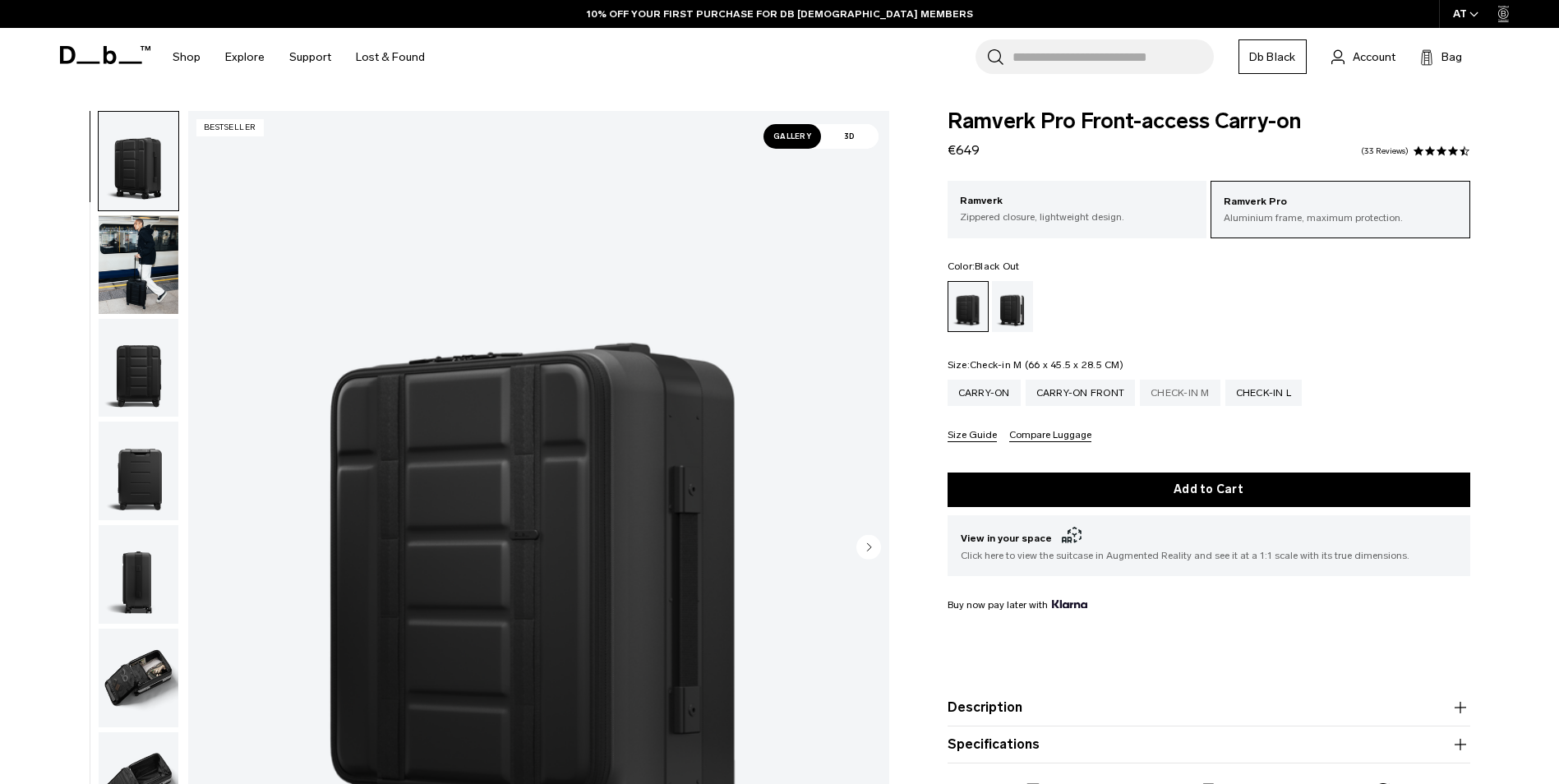
click at [1176, 393] on div "Check-in M" at bounding box center [1180, 392] width 81 height 26
